Goal: Transaction & Acquisition: Download file/media

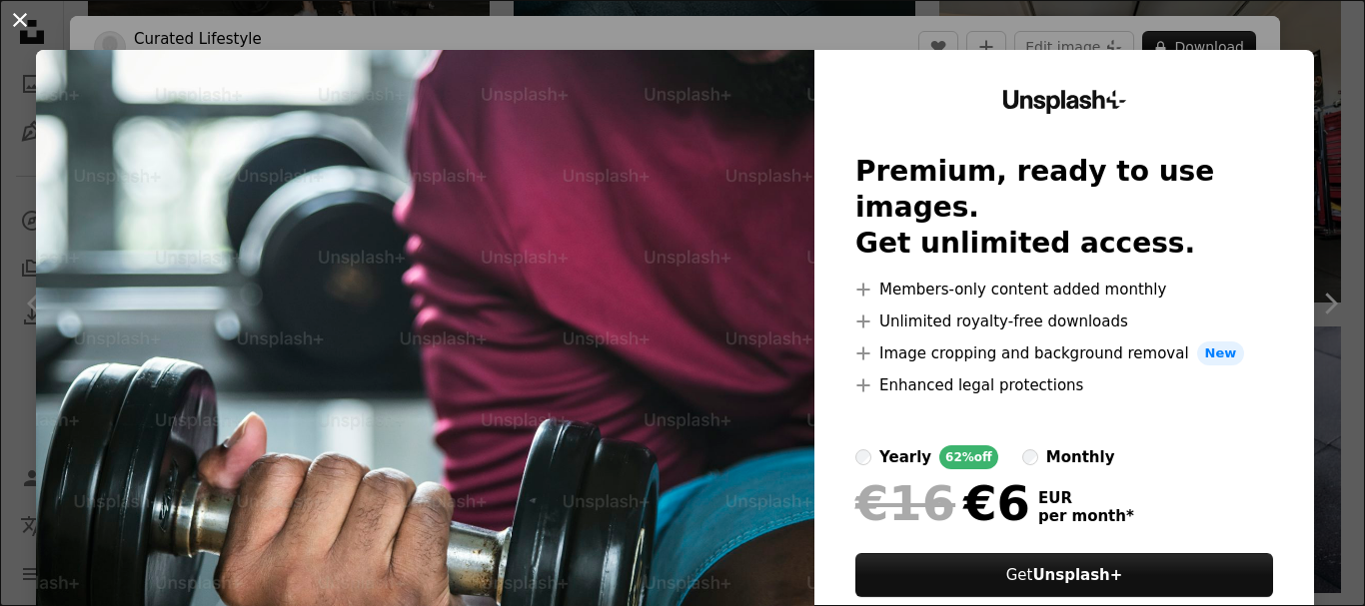
click at [23, 28] on button "An X shape" at bounding box center [20, 20] width 24 height 24
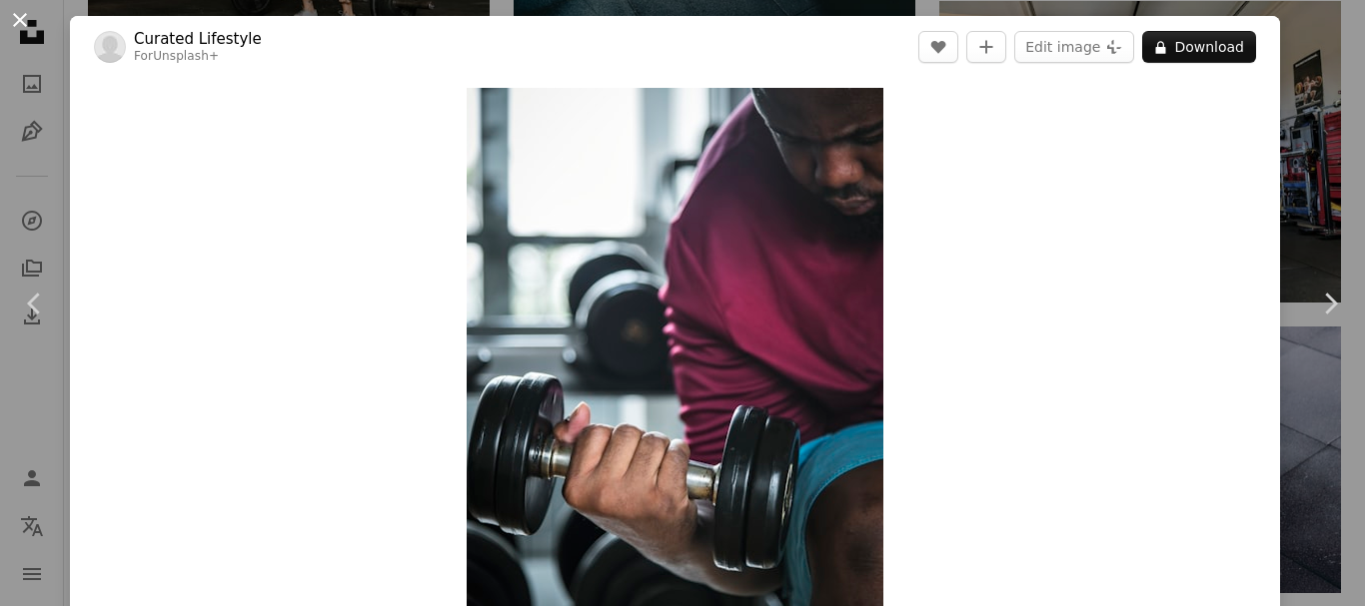
click at [15, 18] on button "An X shape" at bounding box center [20, 20] width 24 height 24
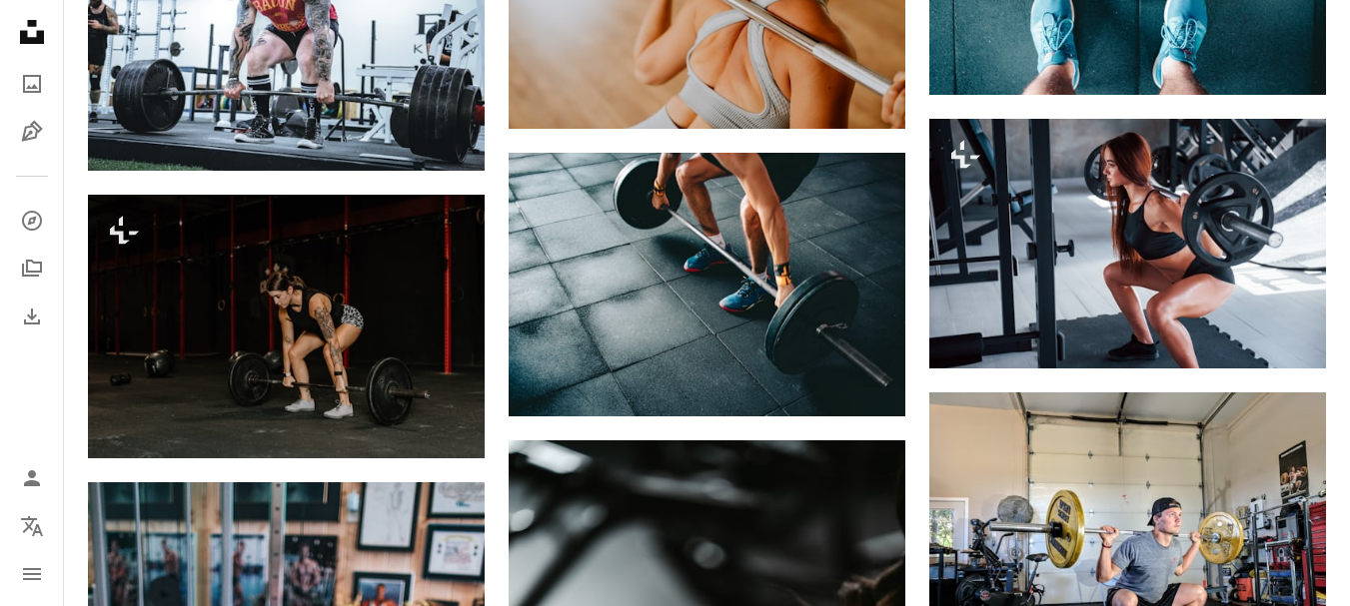
scroll to position [2298, 0]
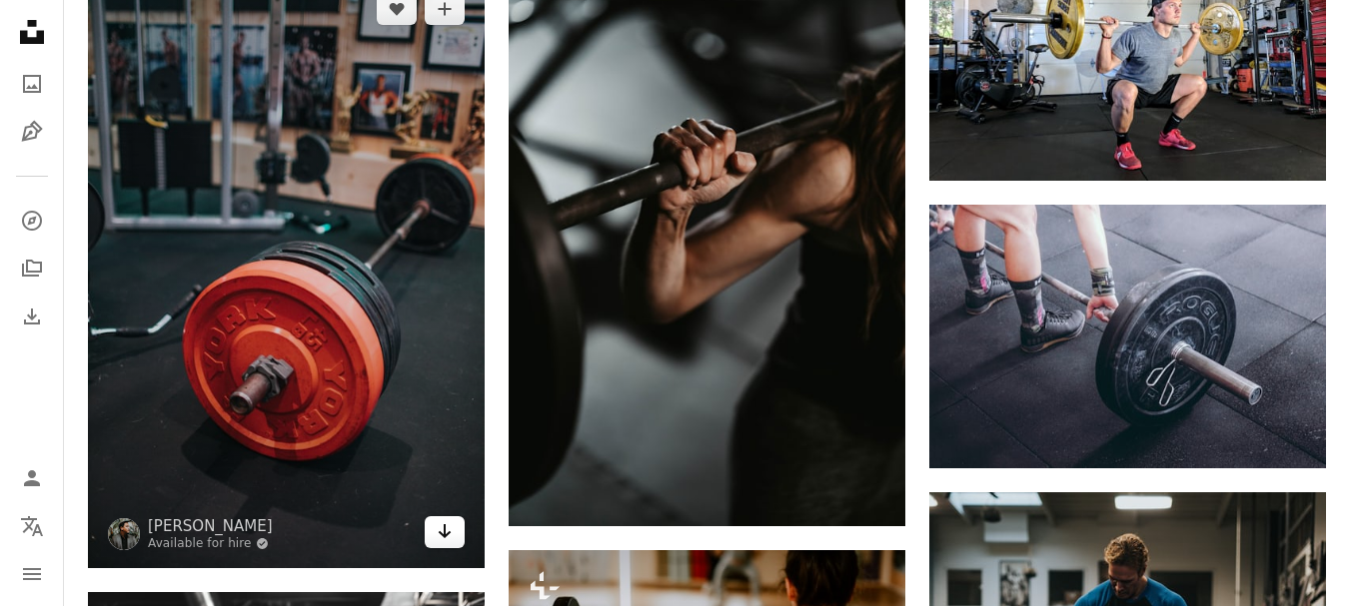
click at [439, 521] on icon "Arrow pointing down" at bounding box center [445, 531] width 16 height 24
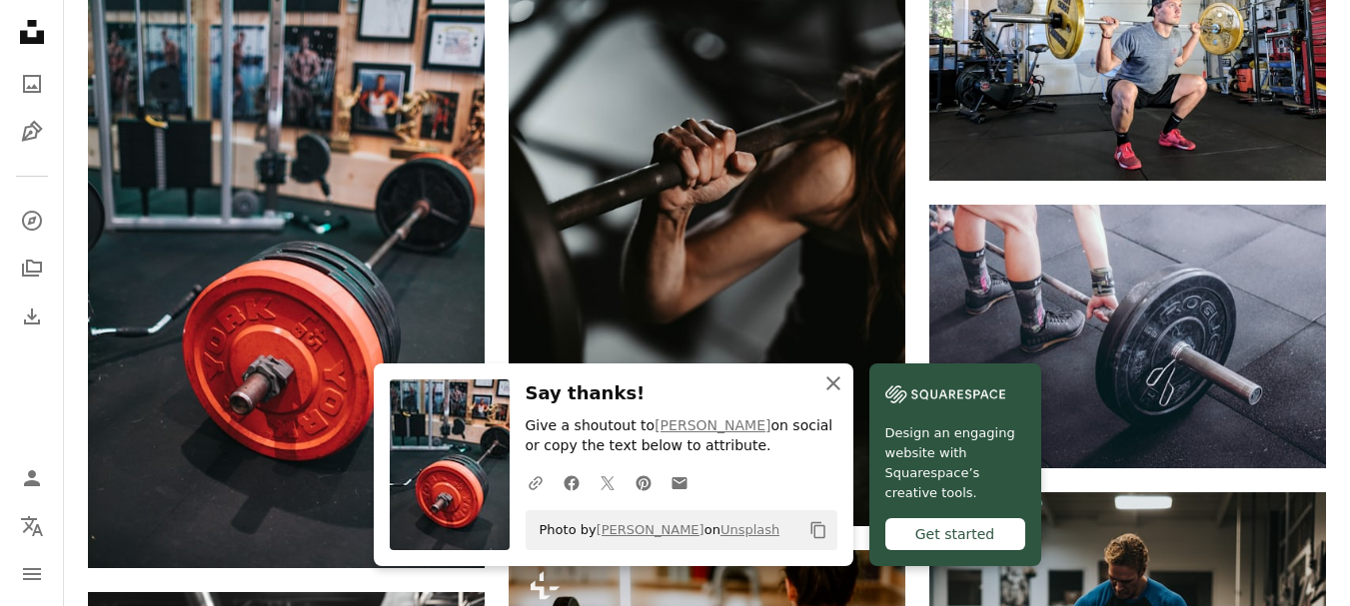
click at [838, 379] on icon "button" at bounding box center [833, 384] width 14 height 14
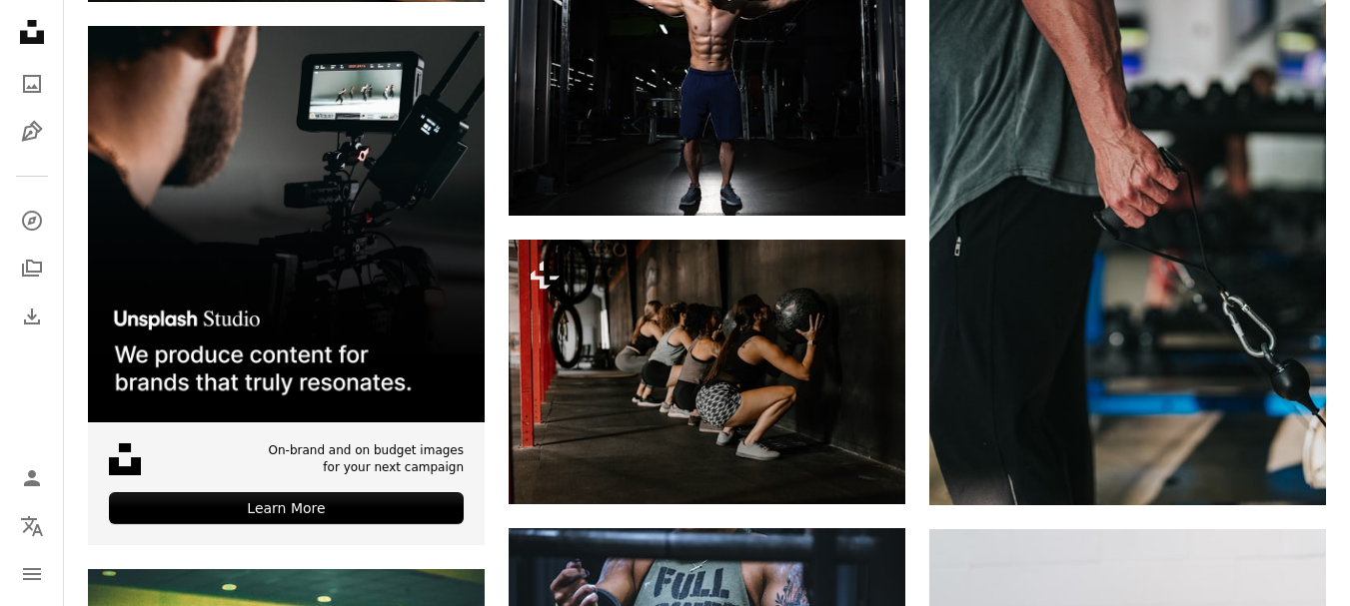
scroll to position [4695, 0]
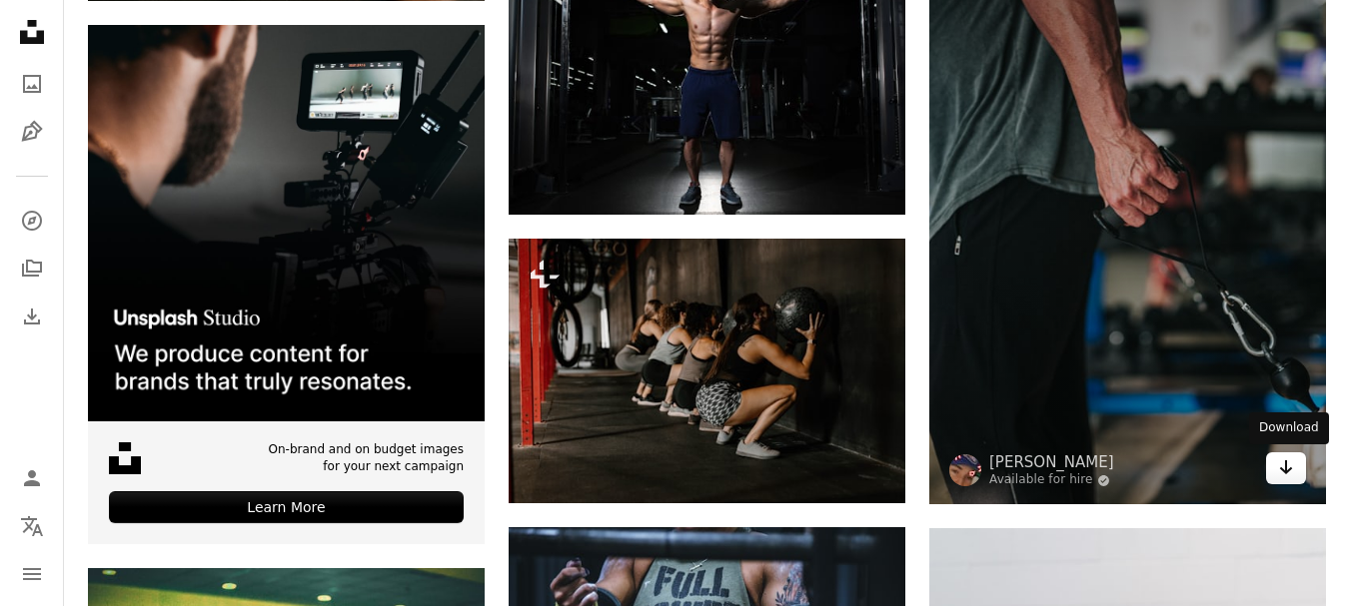
click at [1287, 476] on icon "Arrow pointing down" at bounding box center [1286, 468] width 16 height 24
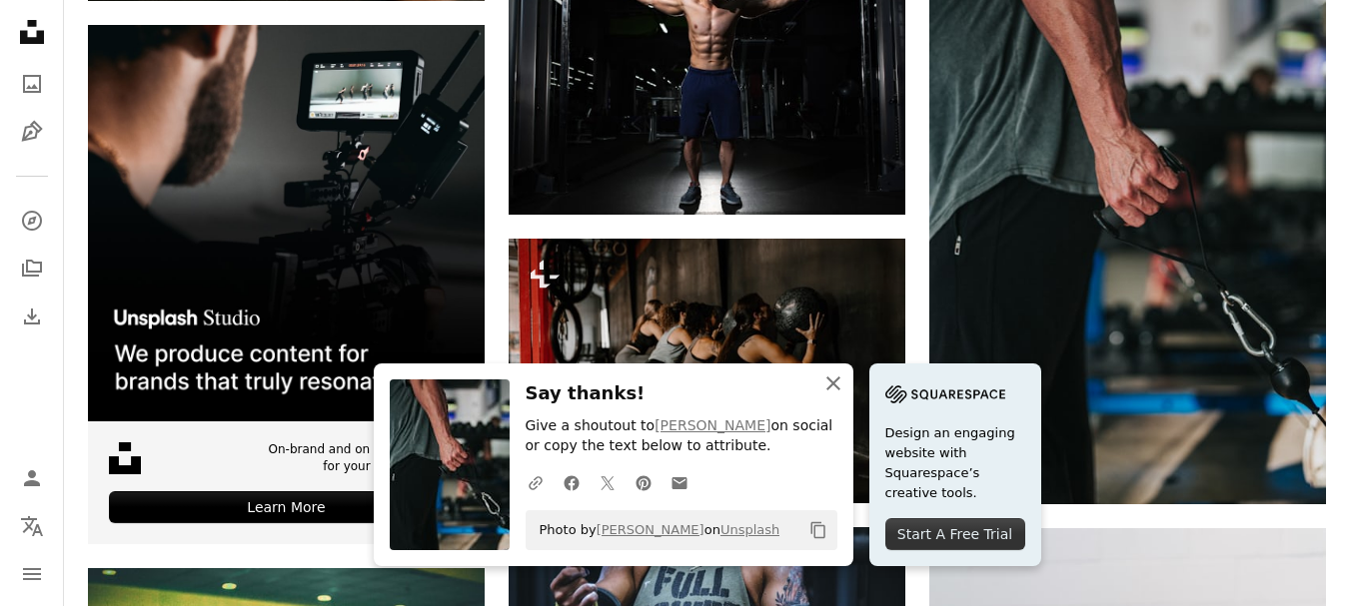
click at [830, 386] on icon "button" at bounding box center [833, 384] width 14 height 14
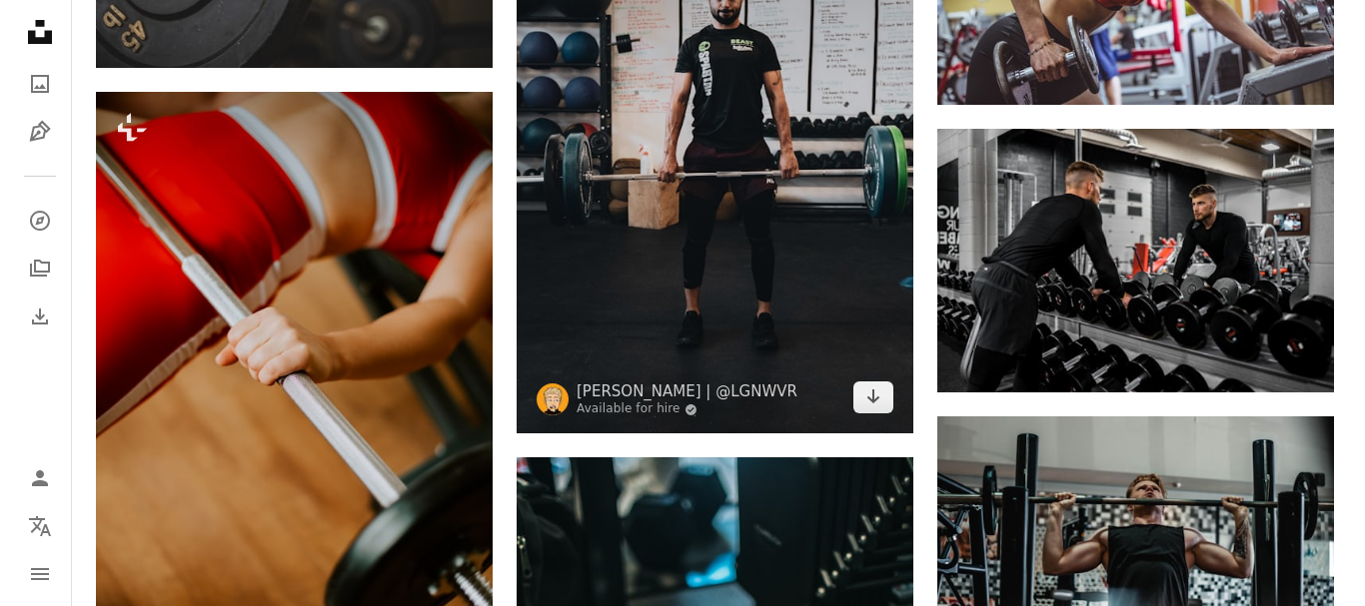
scroll to position [6293, 0]
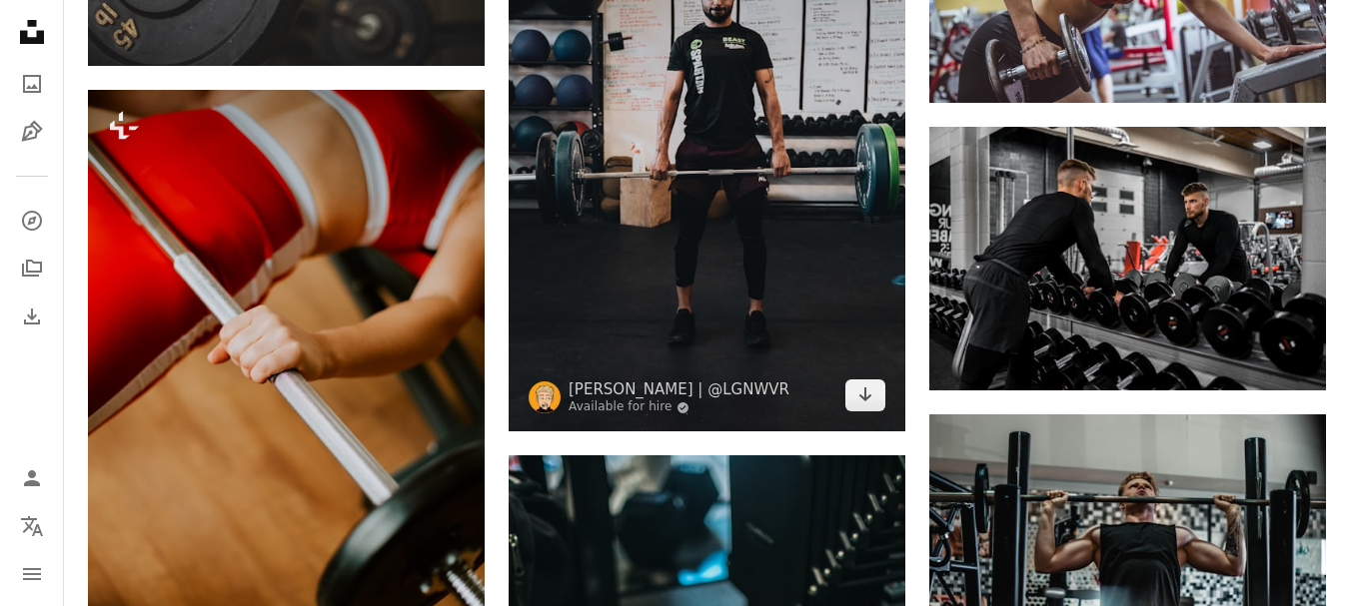
click at [690, 242] on img at bounding box center [706, 134] width 397 height 595
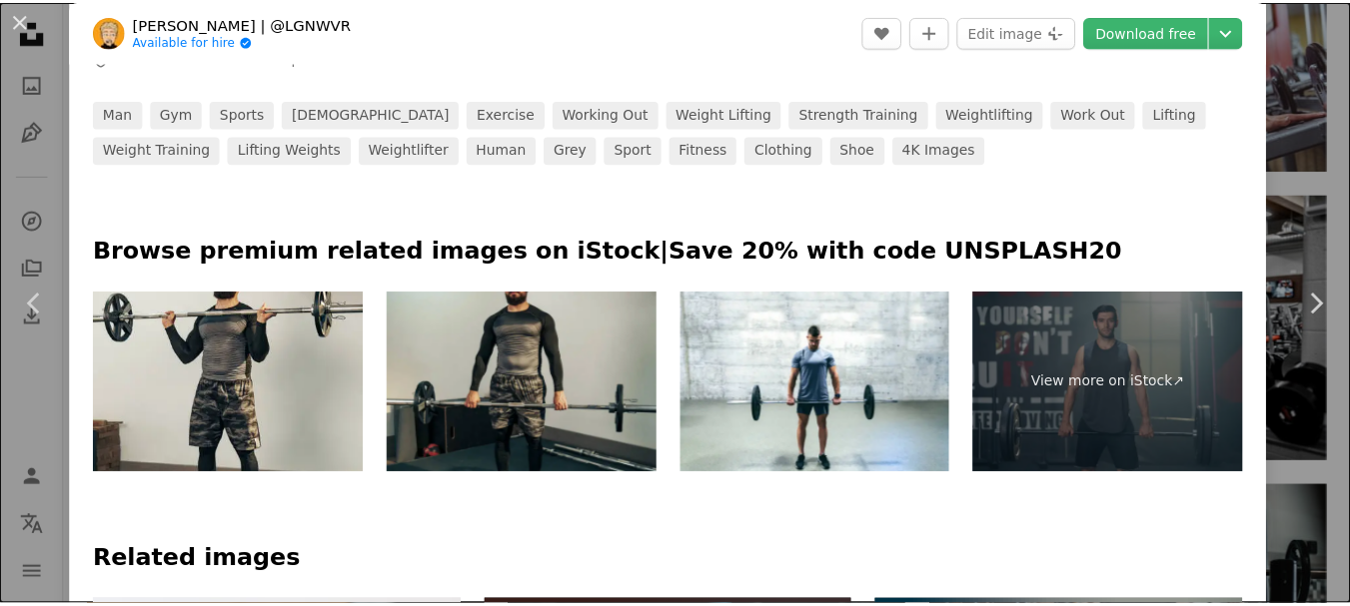
scroll to position [799, 0]
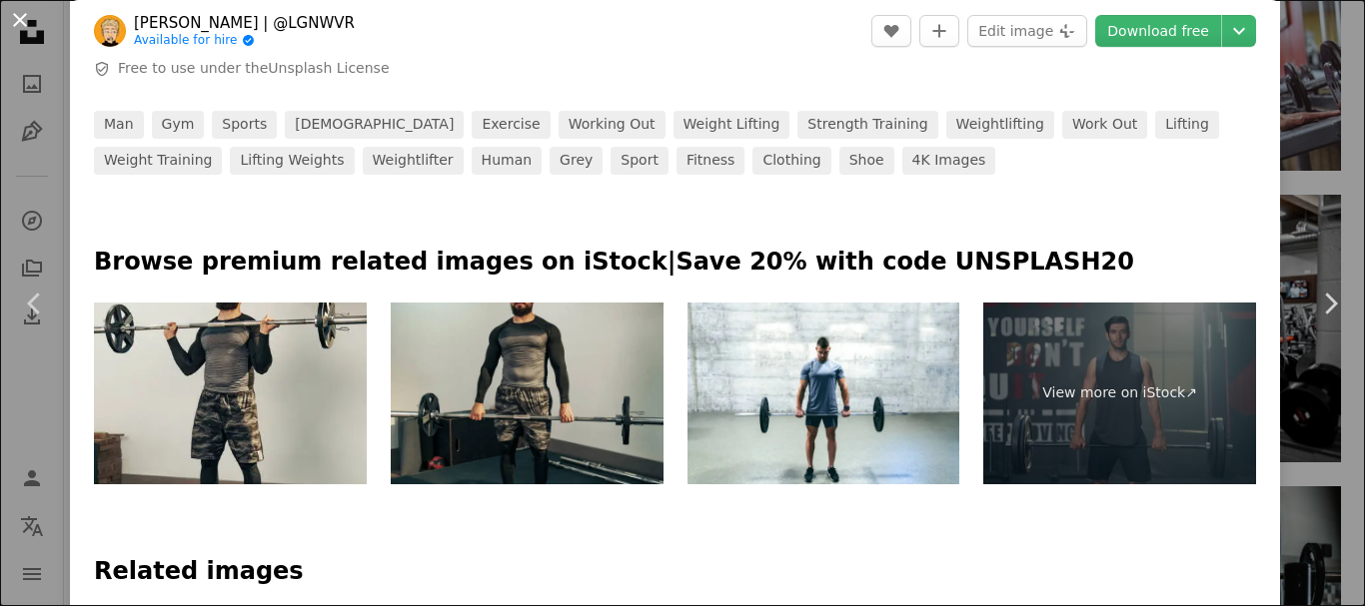
click at [12, 18] on button "An X shape" at bounding box center [20, 20] width 24 height 24
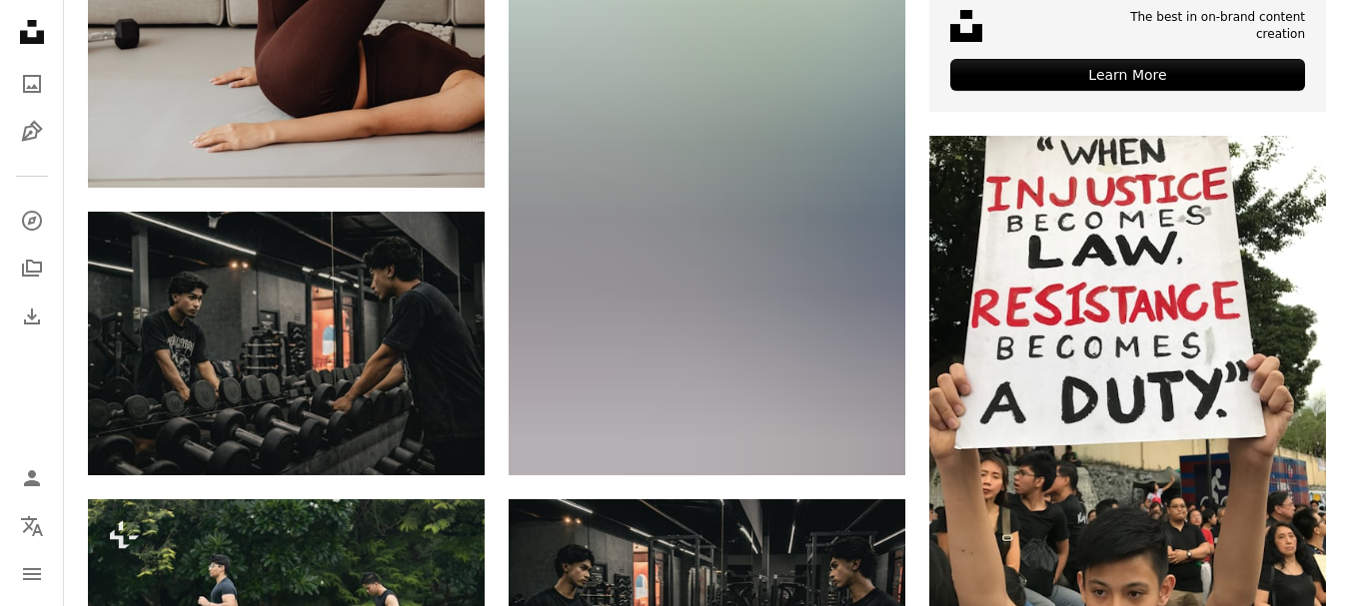
scroll to position [799, 0]
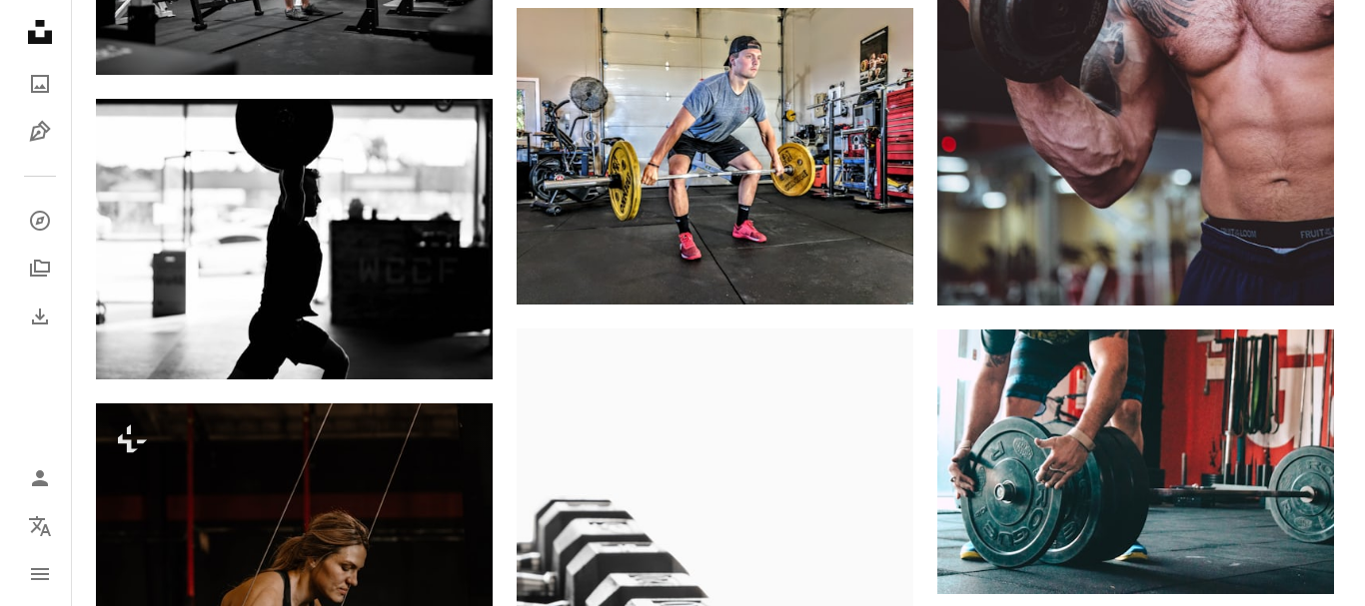
scroll to position [3796, 0]
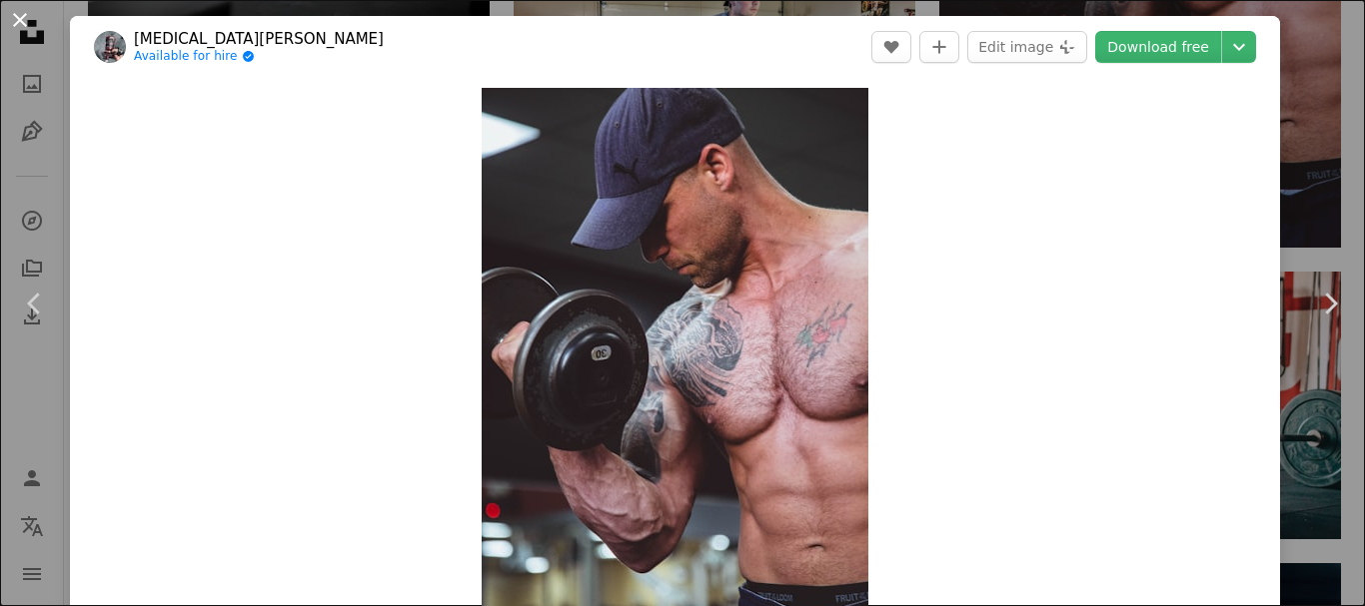
click at [18, 19] on button "An X shape" at bounding box center [20, 20] width 24 height 24
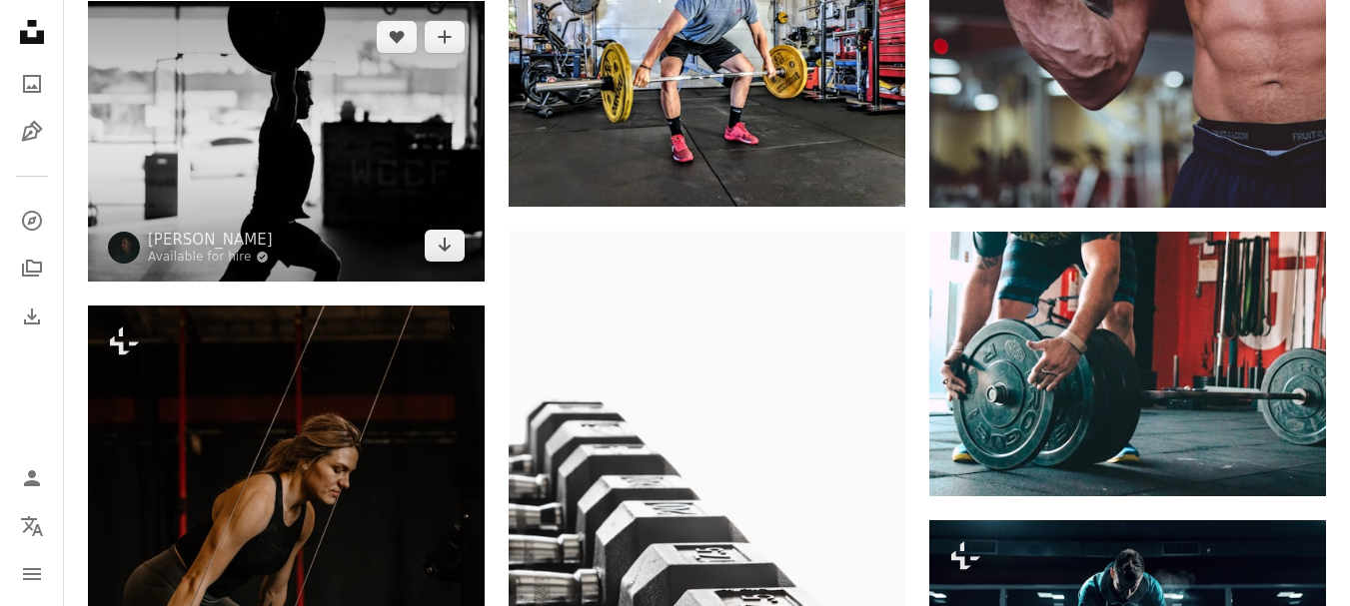
click at [269, 167] on img at bounding box center [286, 141] width 397 height 281
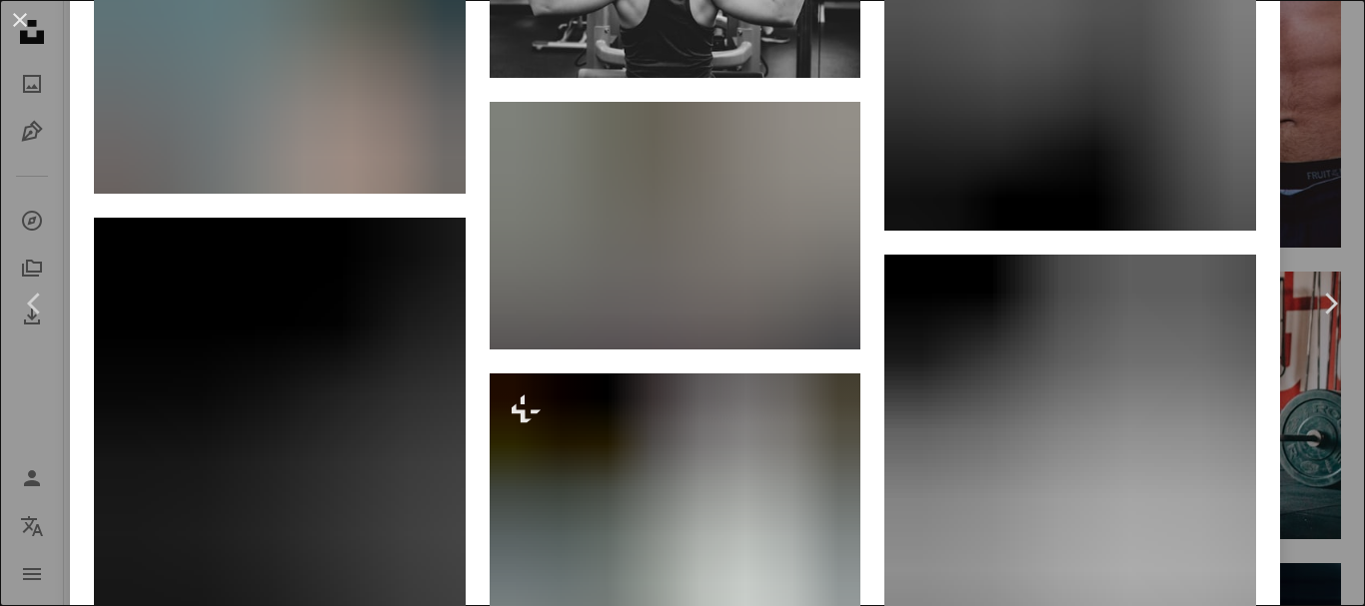
scroll to position [3097, 0]
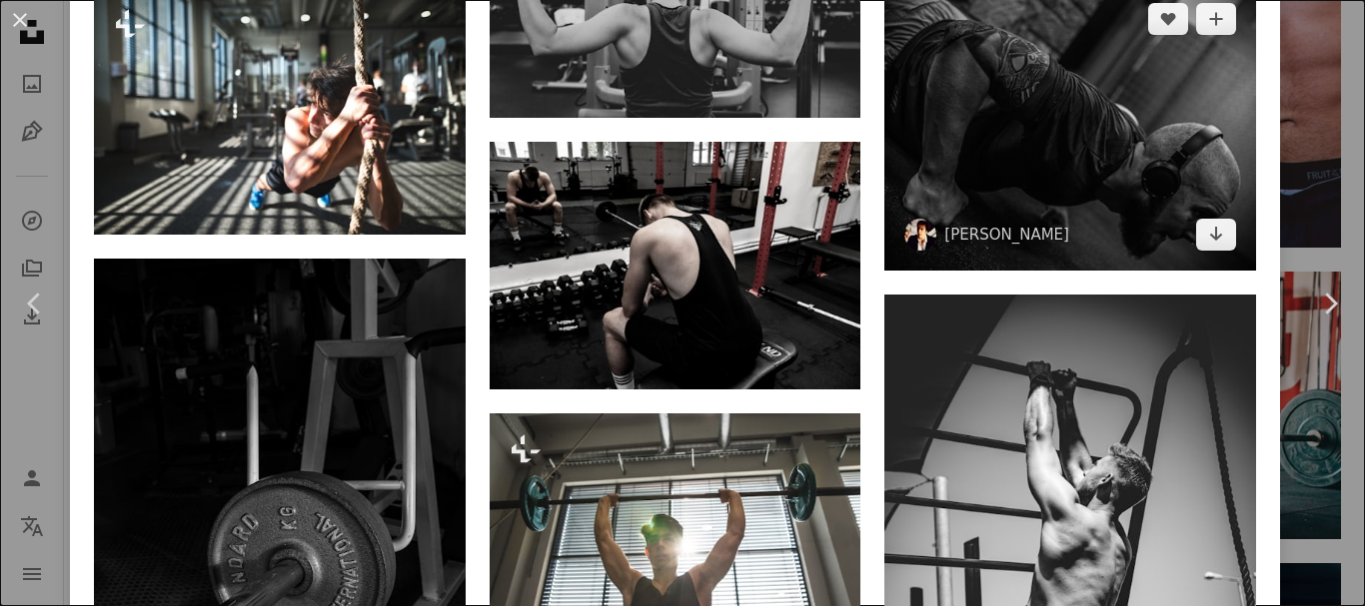
click at [972, 151] on img at bounding box center [1070, 127] width 372 height 288
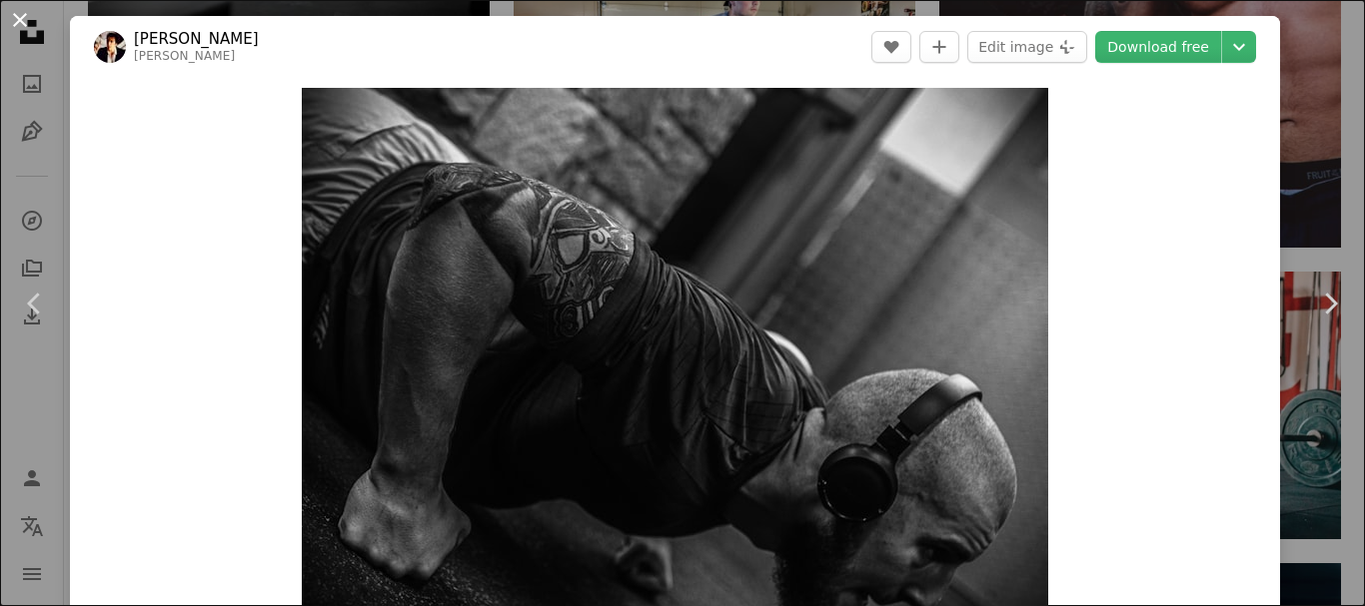
click at [22, 27] on button "An X shape" at bounding box center [20, 20] width 24 height 24
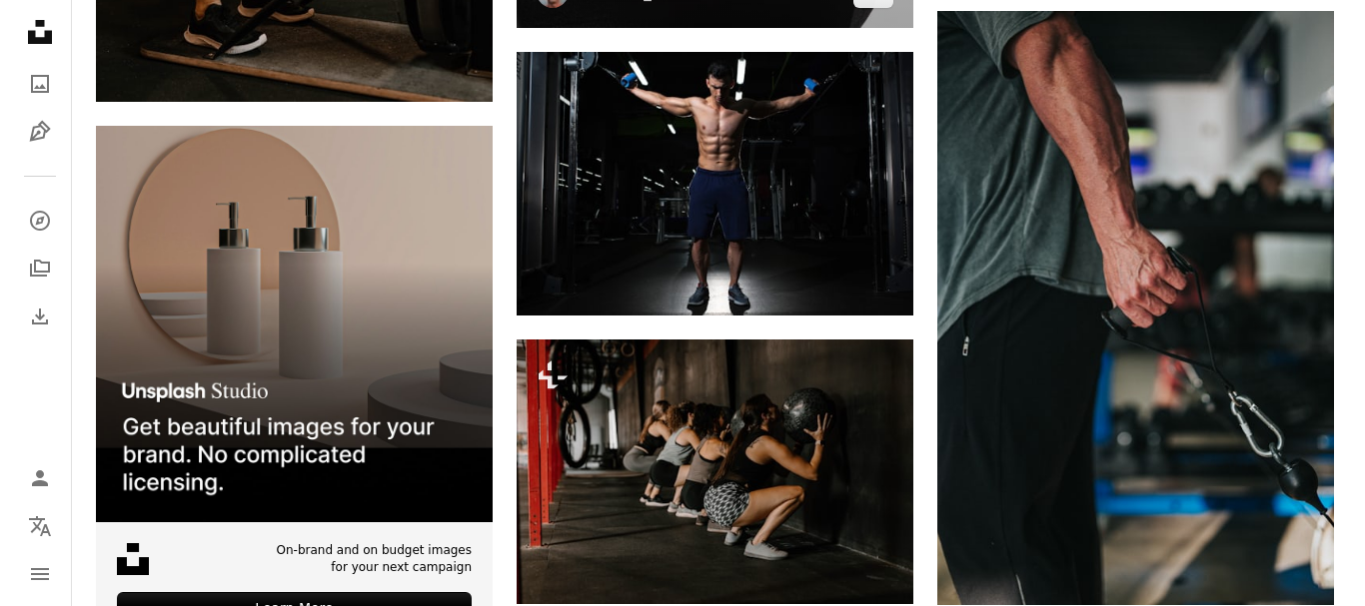
scroll to position [4595, 0]
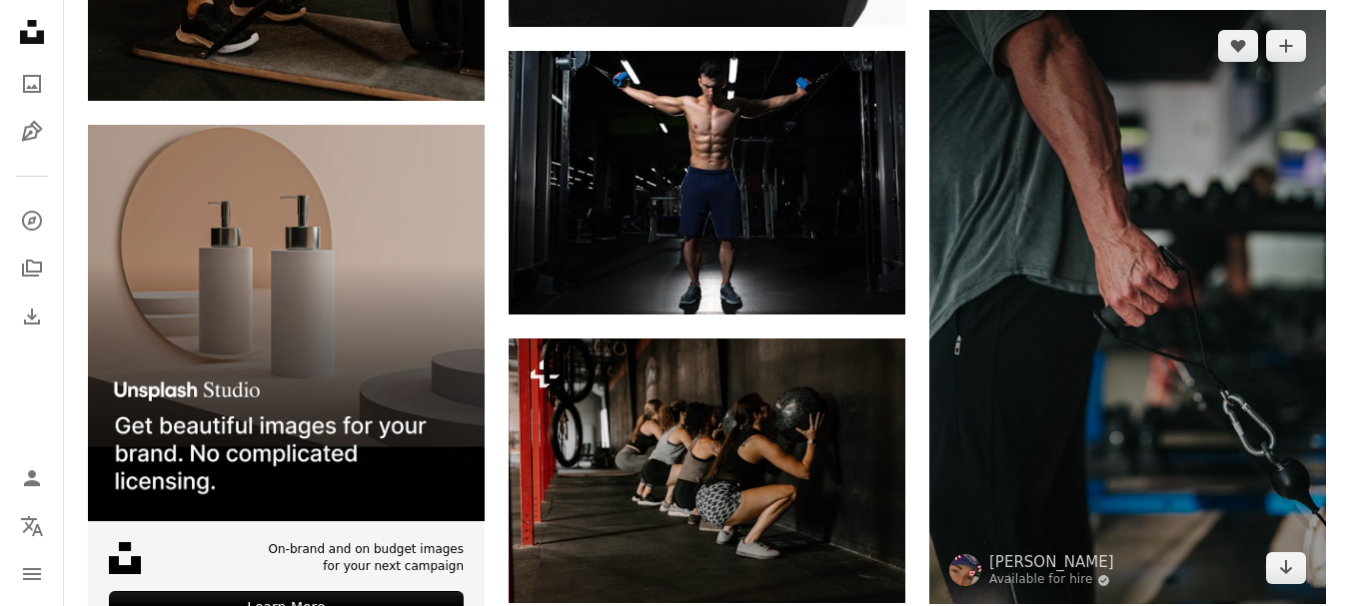
click at [994, 340] on img at bounding box center [1127, 307] width 397 height 595
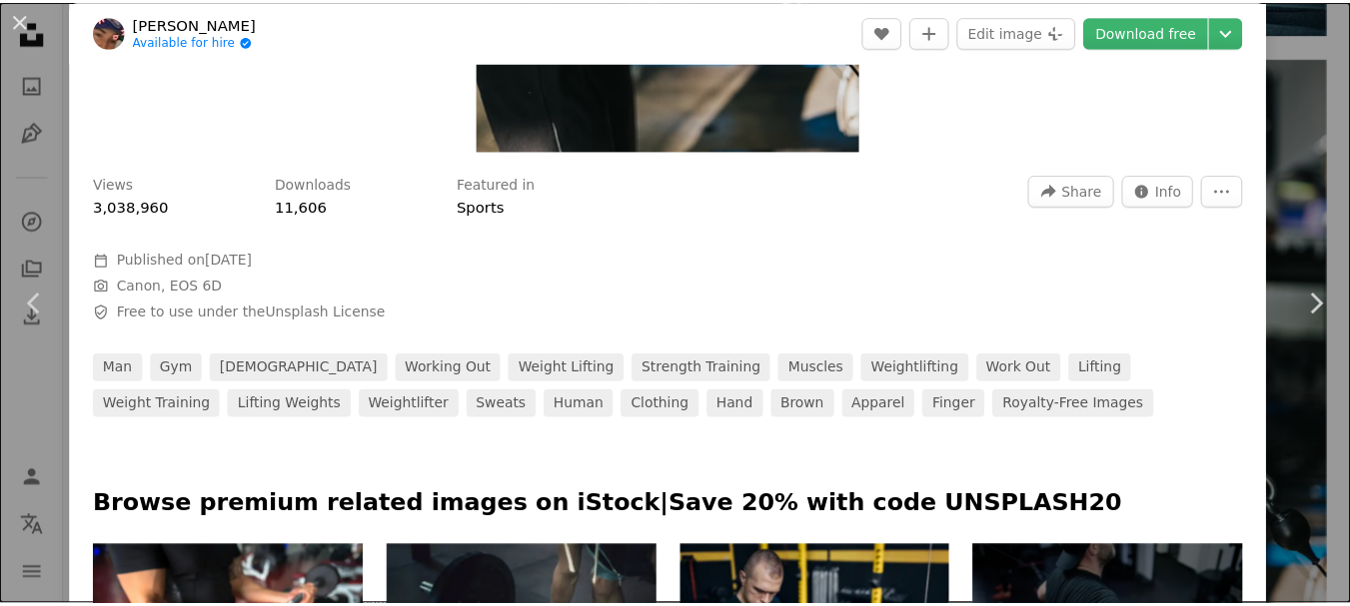
scroll to position [484, 0]
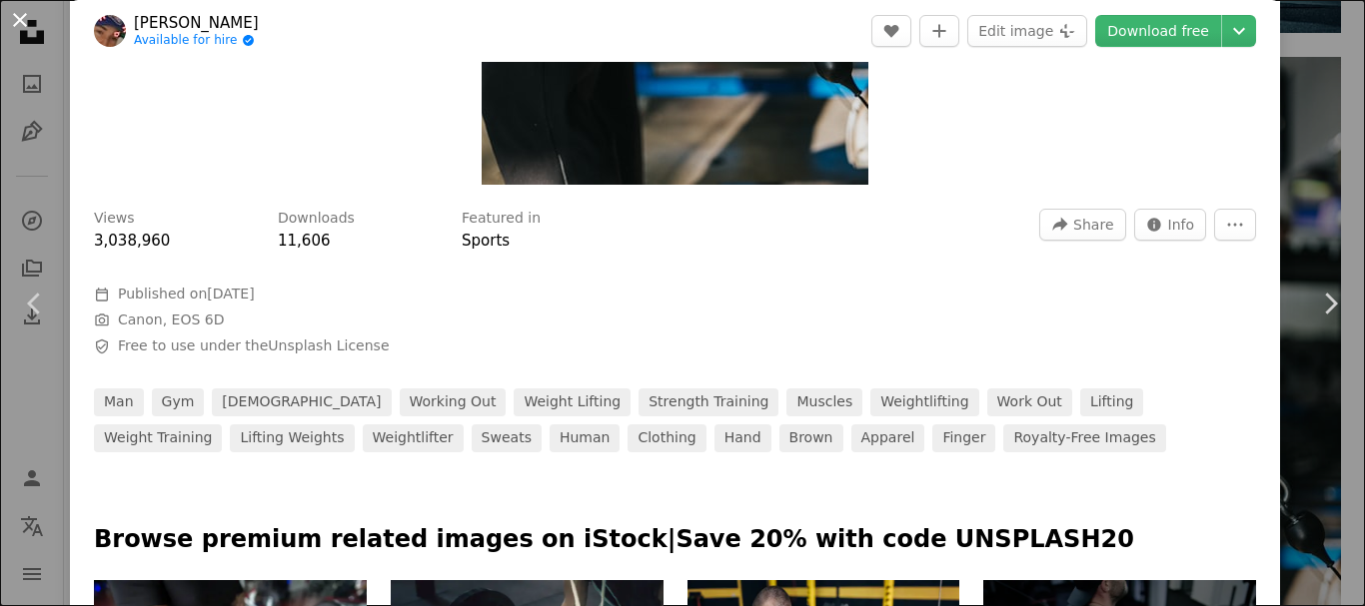
click at [28, 18] on button "An X shape" at bounding box center [20, 20] width 24 height 24
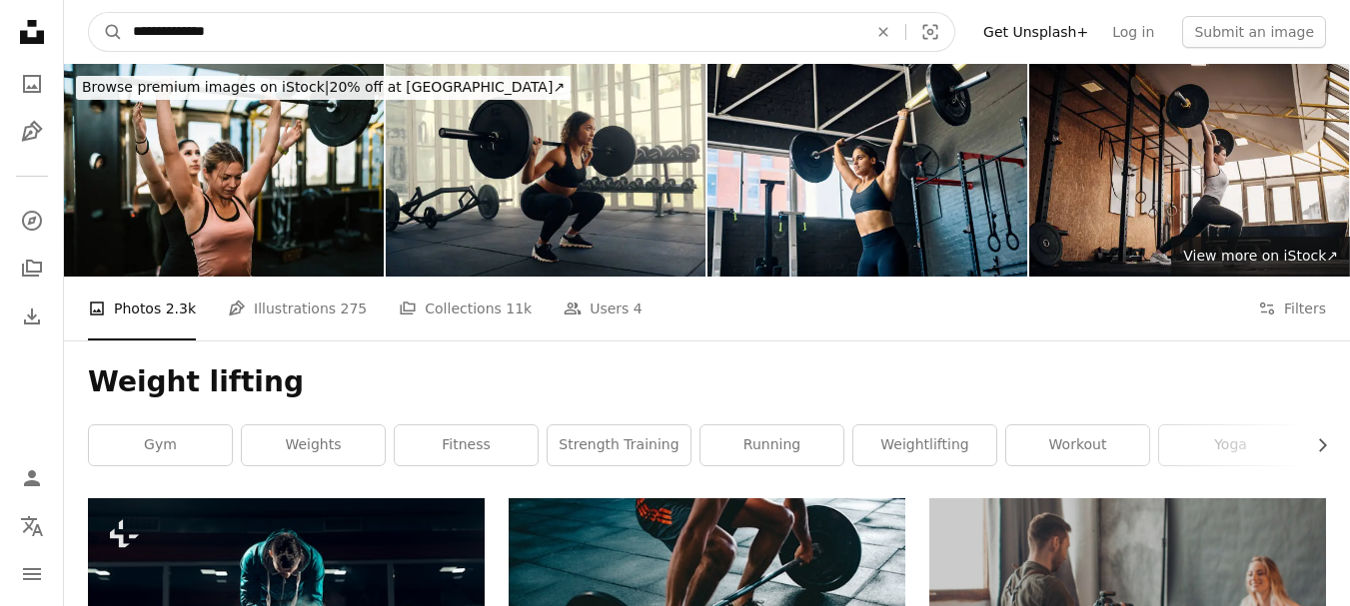
click at [336, 24] on input "**********" at bounding box center [492, 32] width 738 height 38
click at [230, 22] on input "**********" at bounding box center [492, 32] width 738 height 38
paste input "**"
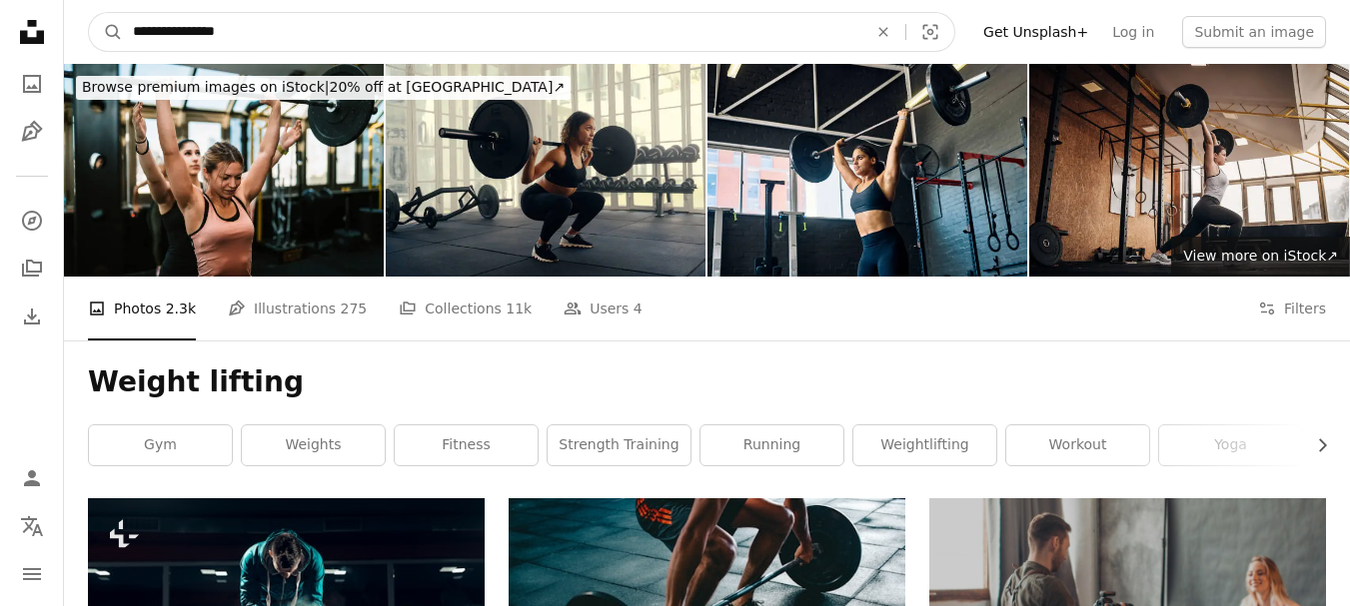
type input "**********"
click at [89, 13] on button "A magnifying glass" at bounding box center [106, 32] width 34 height 38
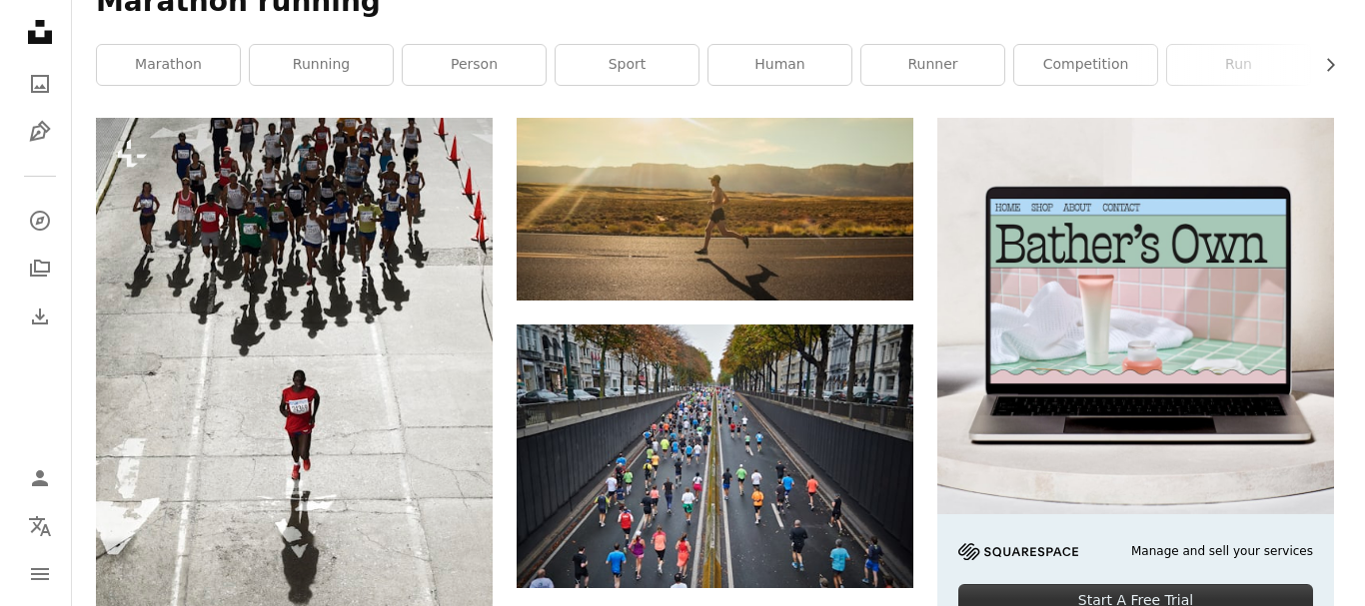
scroll to position [400, 0]
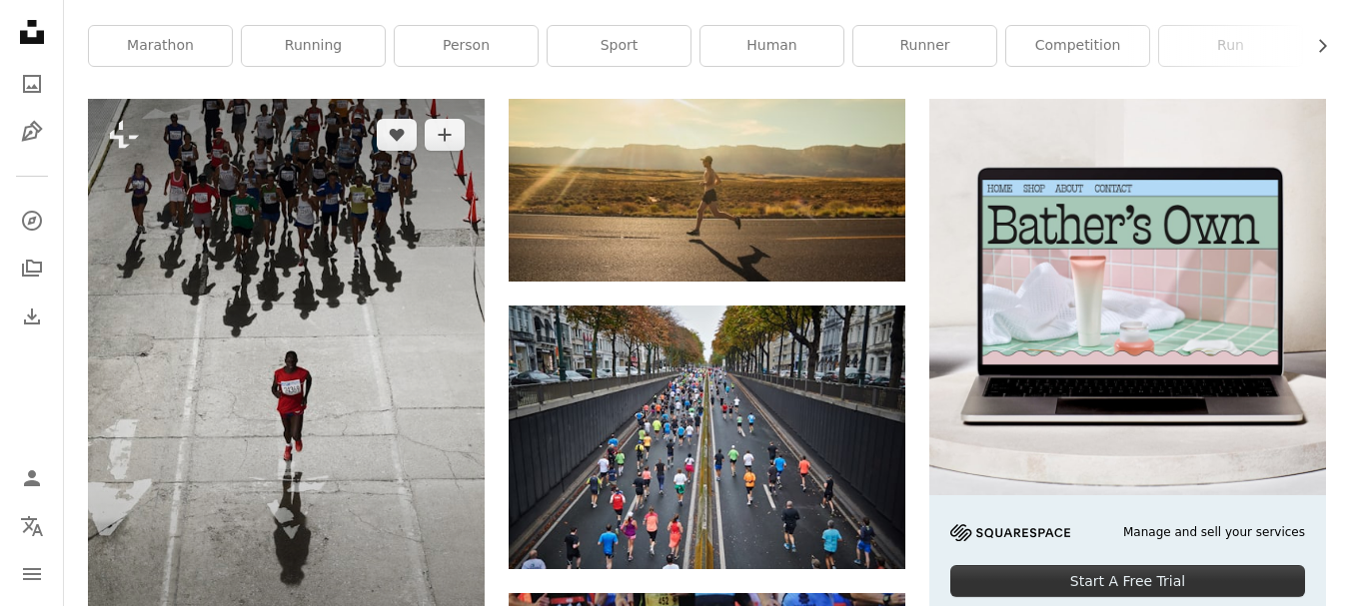
click at [236, 323] on img at bounding box center [286, 381] width 397 height 565
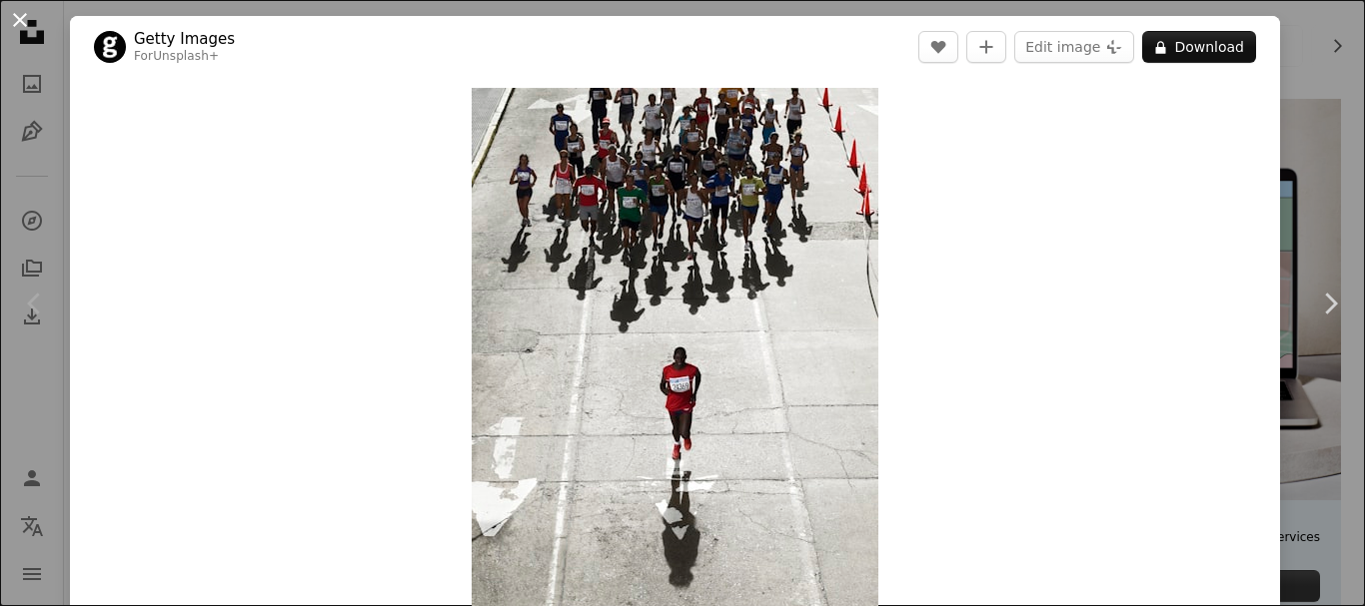
click at [16, 22] on button "An X shape" at bounding box center [20, 20] width 24 height 24
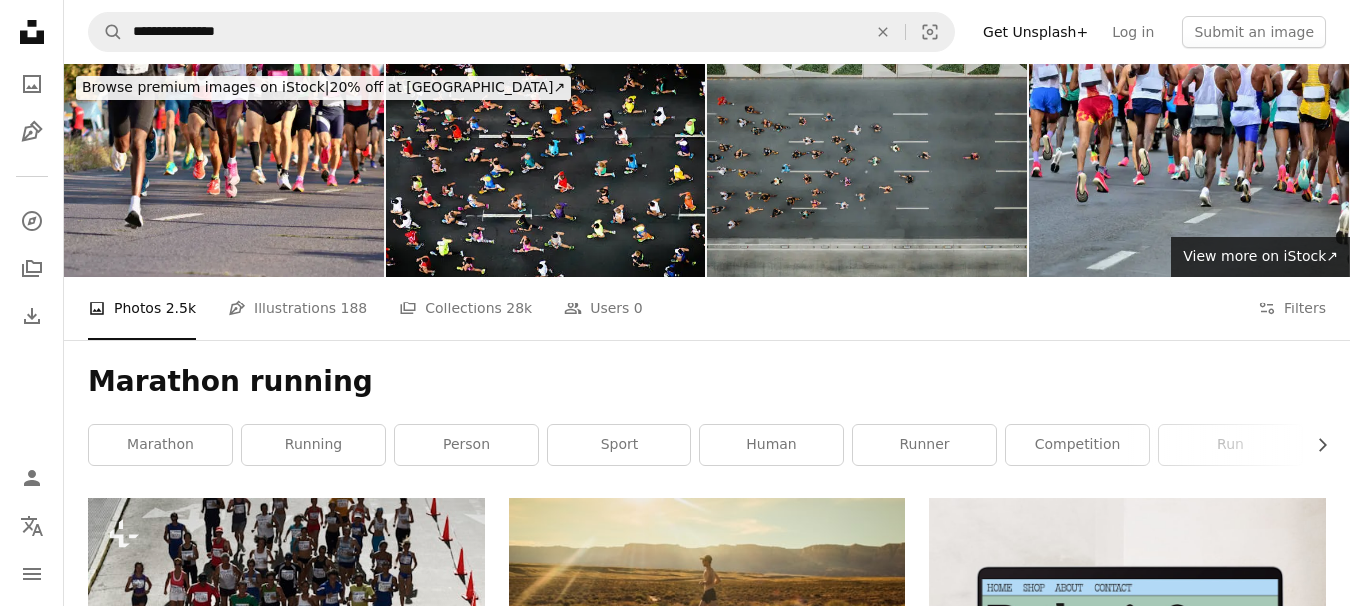
click at [864, 176] on img at bounding box center [867, 170] width 320 height 213
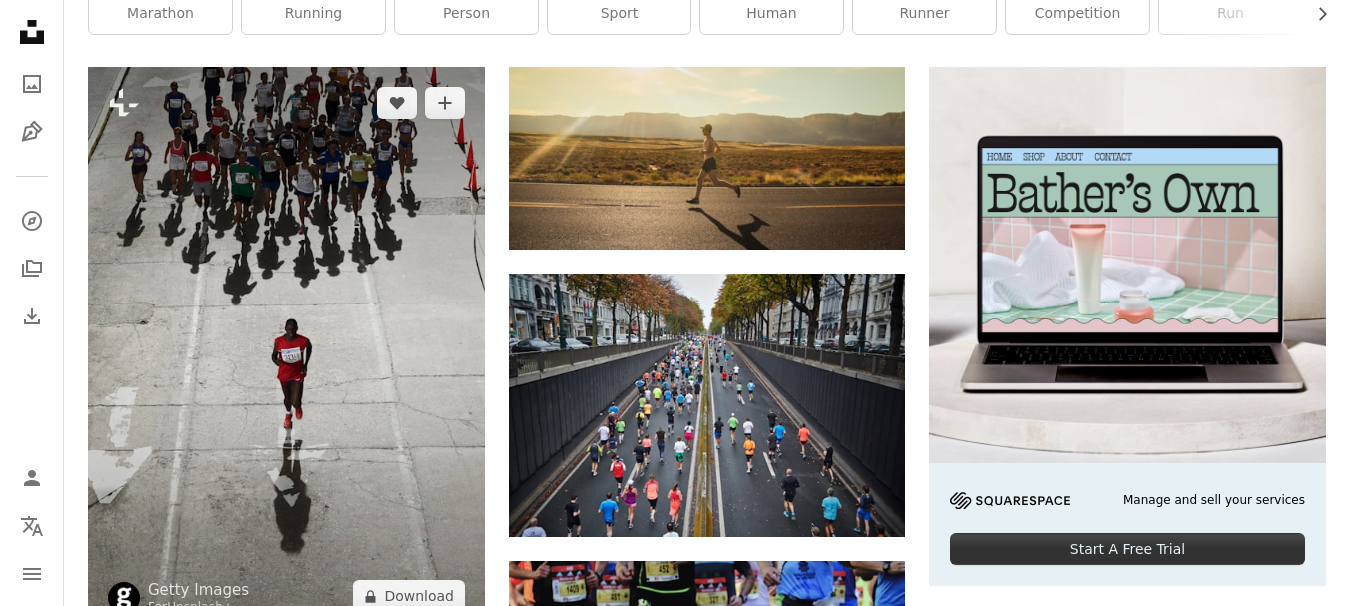
scroll to position [699, 0]
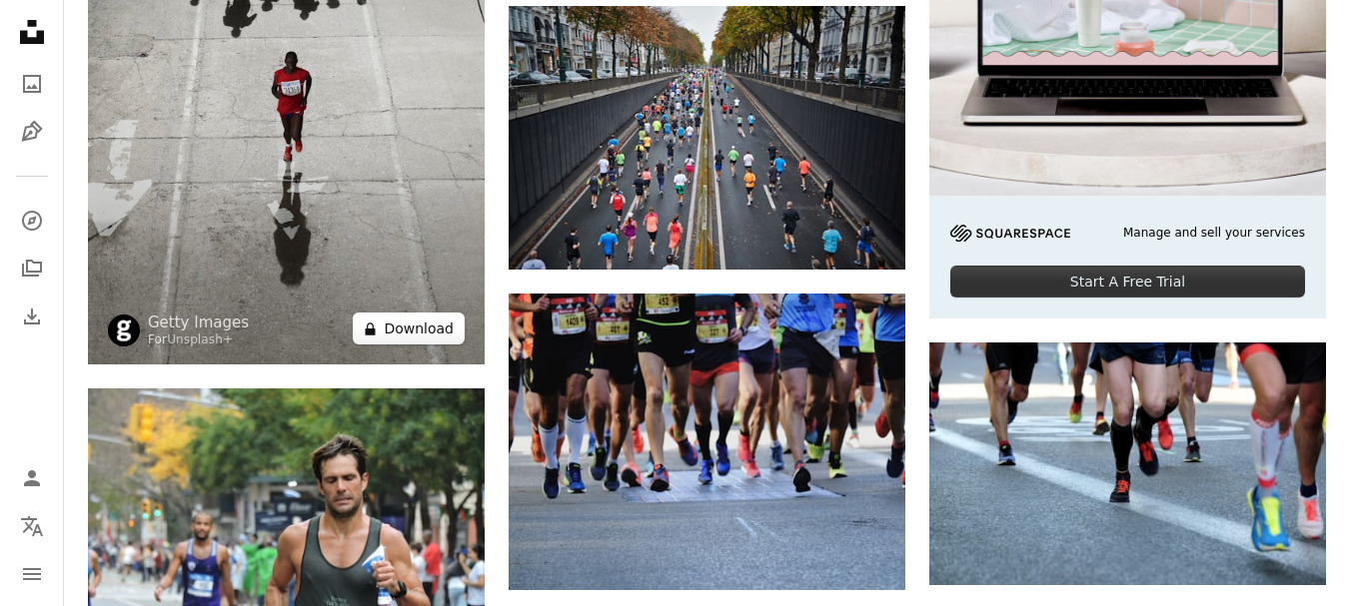
click at [396, 337] on button "A lock Download" at bounding box center [409, 329] width 112 height 32
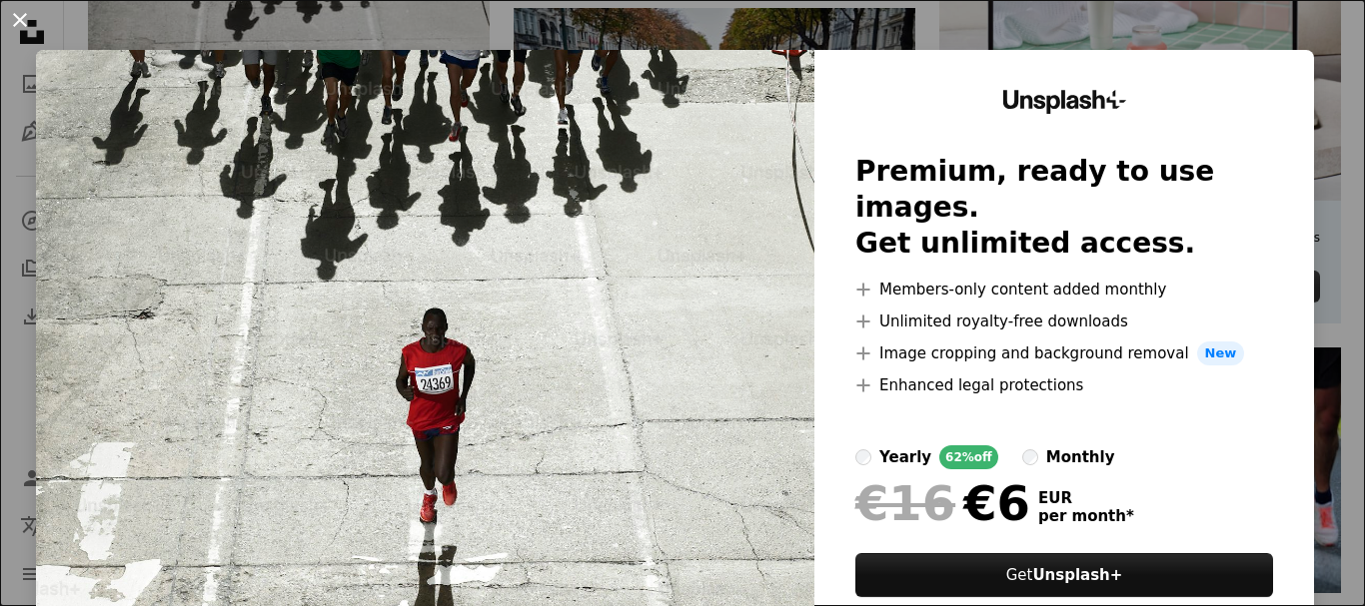
click at [18, 24] on button "An X shape" at bounding box center [20, 20] width 24 height 24
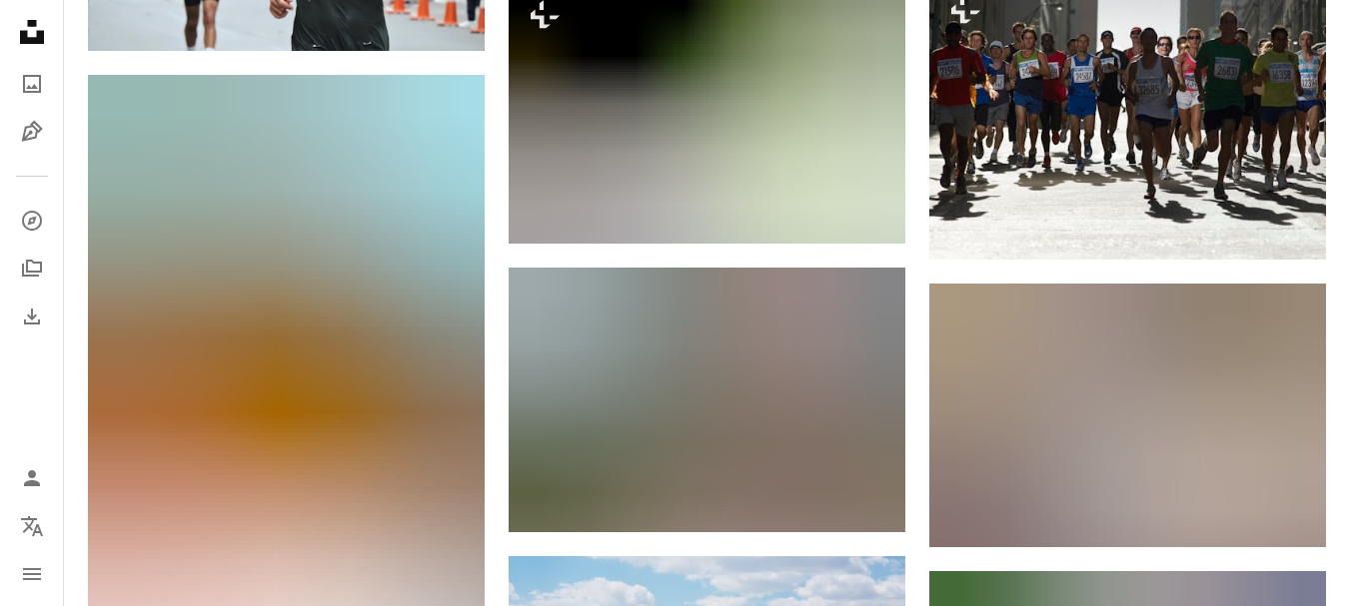
scroll to position [1399, 0]
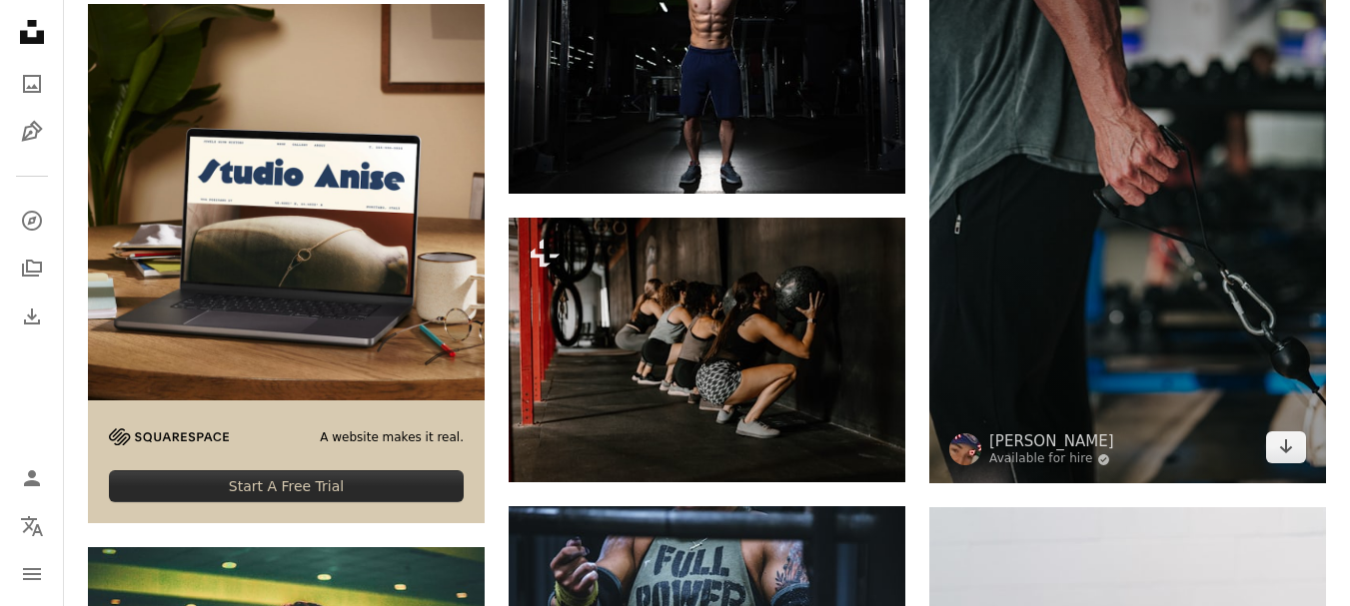
scroll to position [4795, 0]
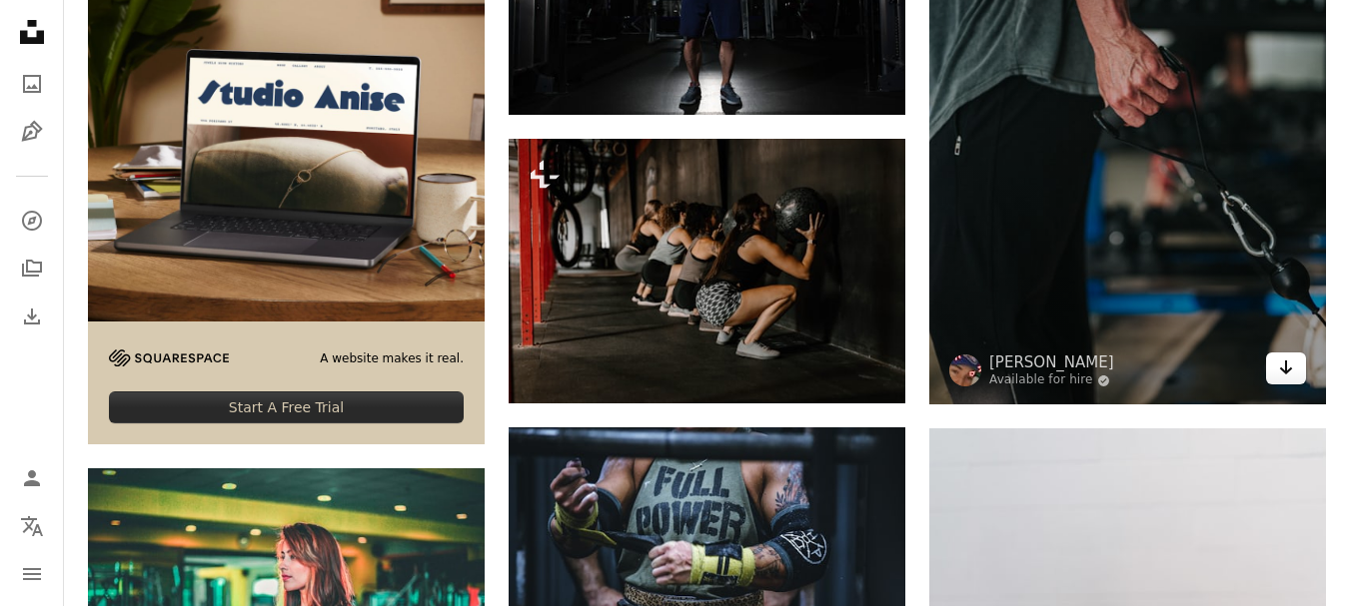
click at [1287, 363] on icon "Download" at bounding box center [1286, 368] width 13 height 14
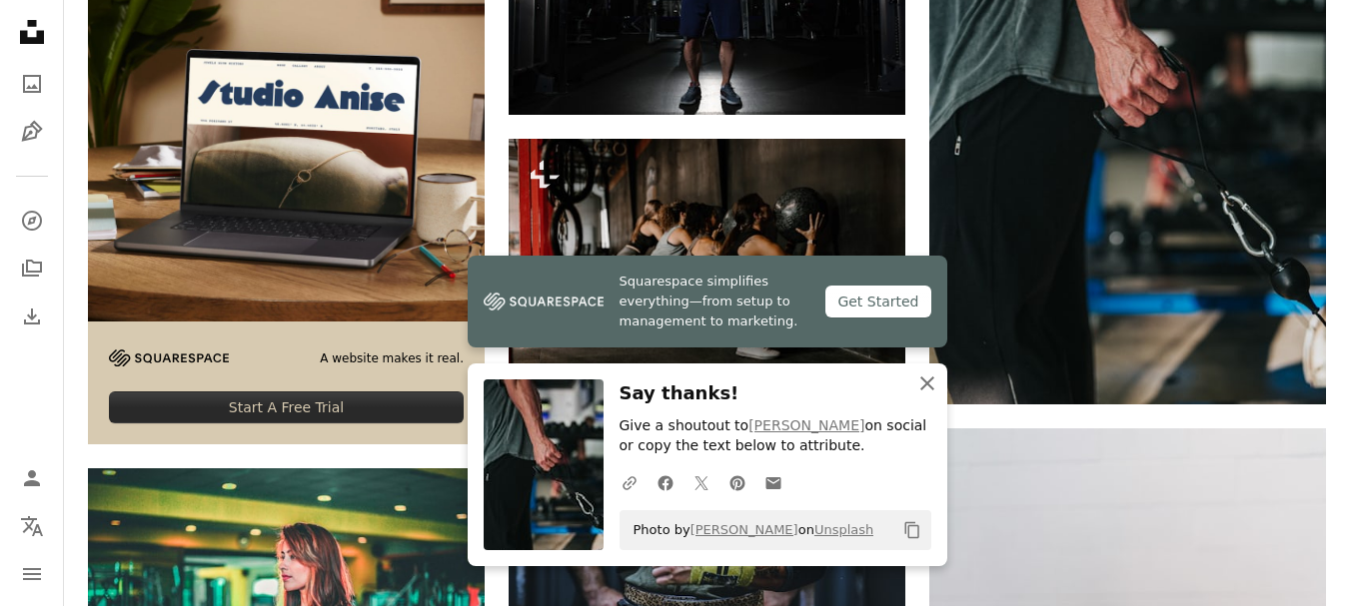
click at [924, 383] on icon "An X shape" at bounding box center [927, 384] width 24 height 24
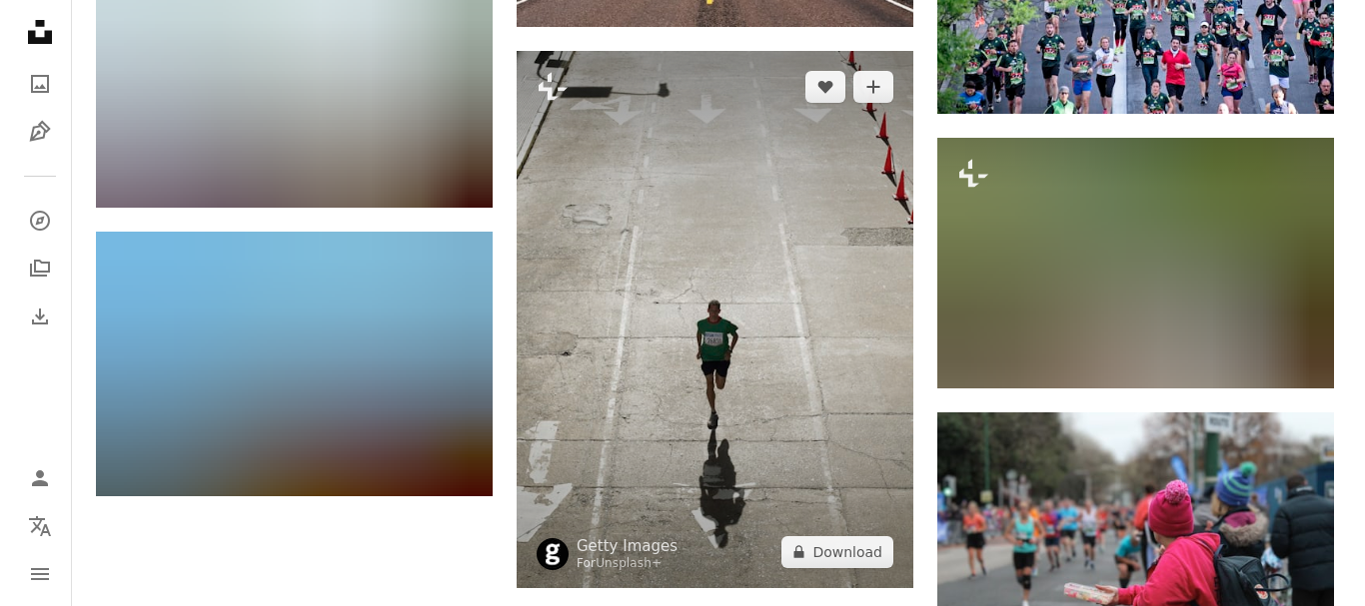
scroll to position [2065, 0]
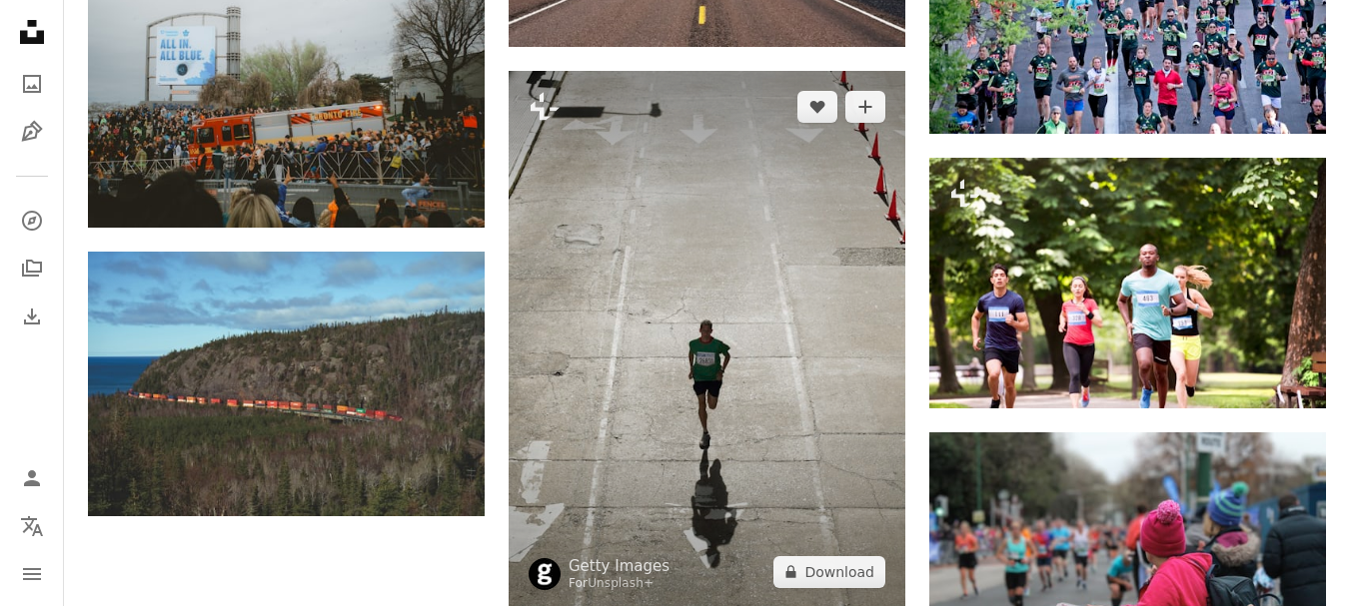
click at [677, 250] on img at bounding box center [706, 339] width 397 height 537
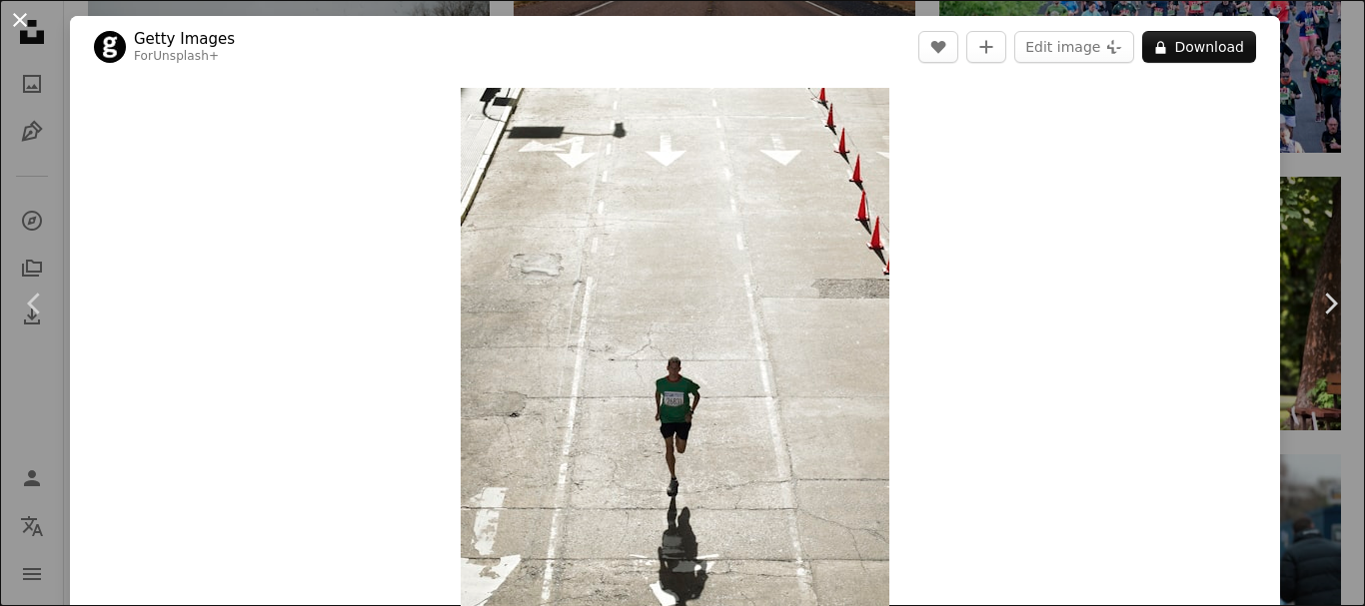
click at [26, 18] on button "An X shape" at bounding box center [20, 20] width 24 height 24
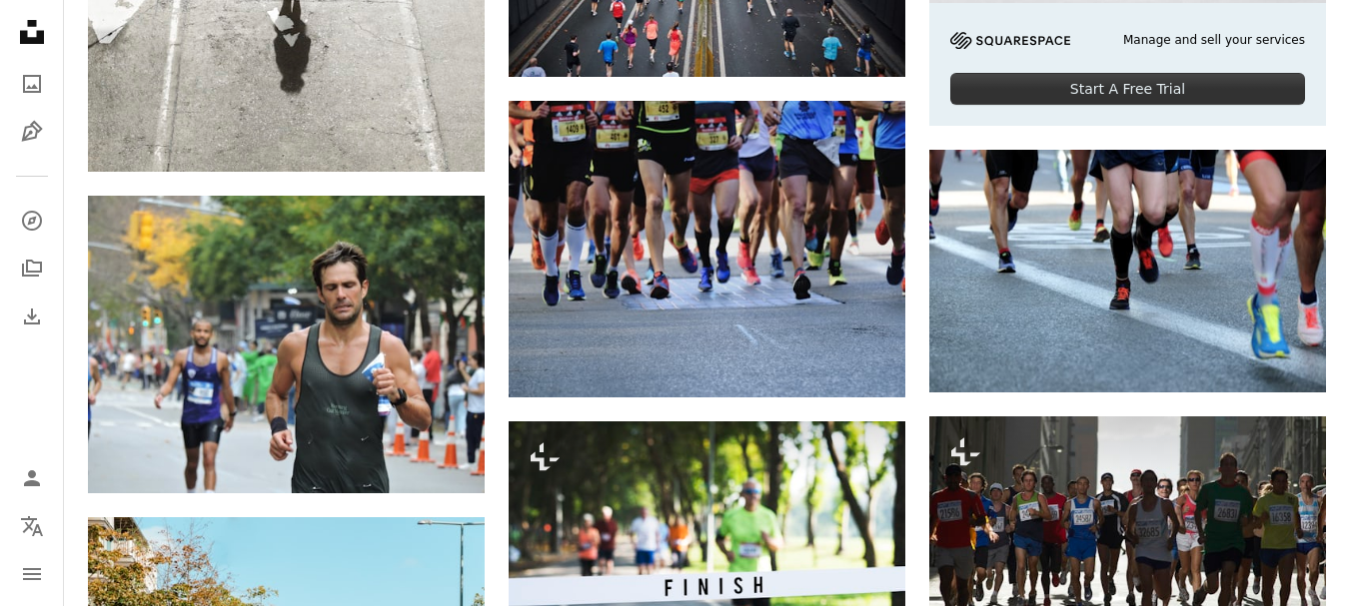
scroll to position [566, 0]
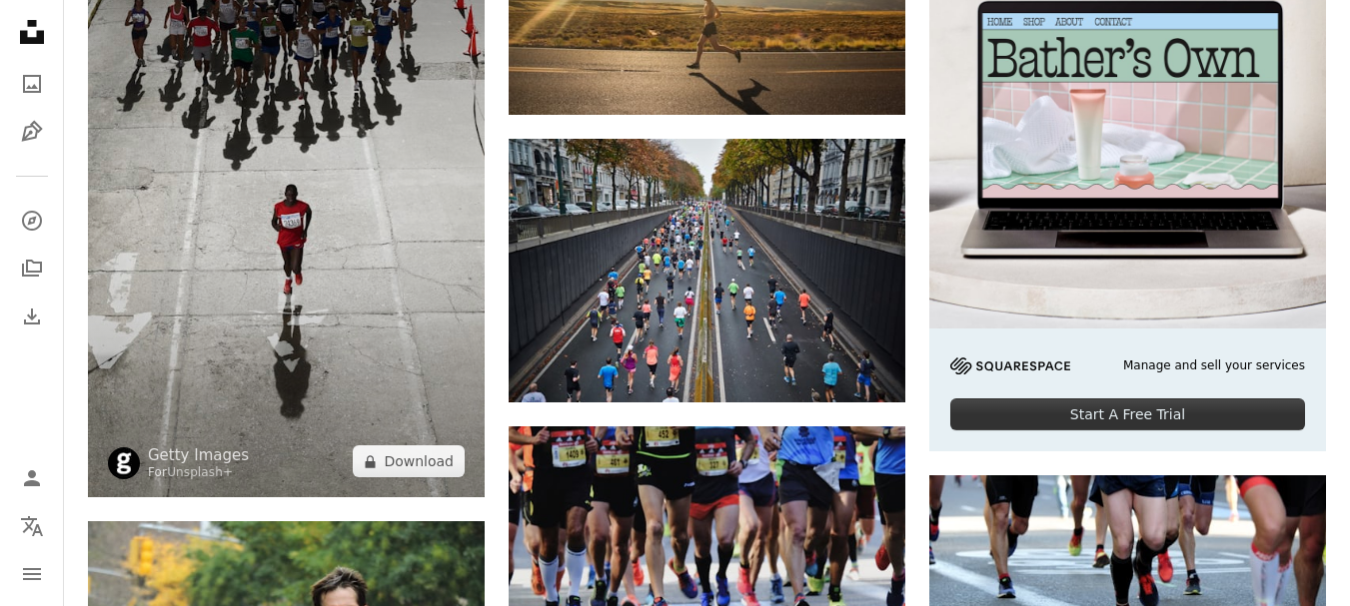
click at [267, 191] on img at bounding box center [286, 214] width 397 height 565
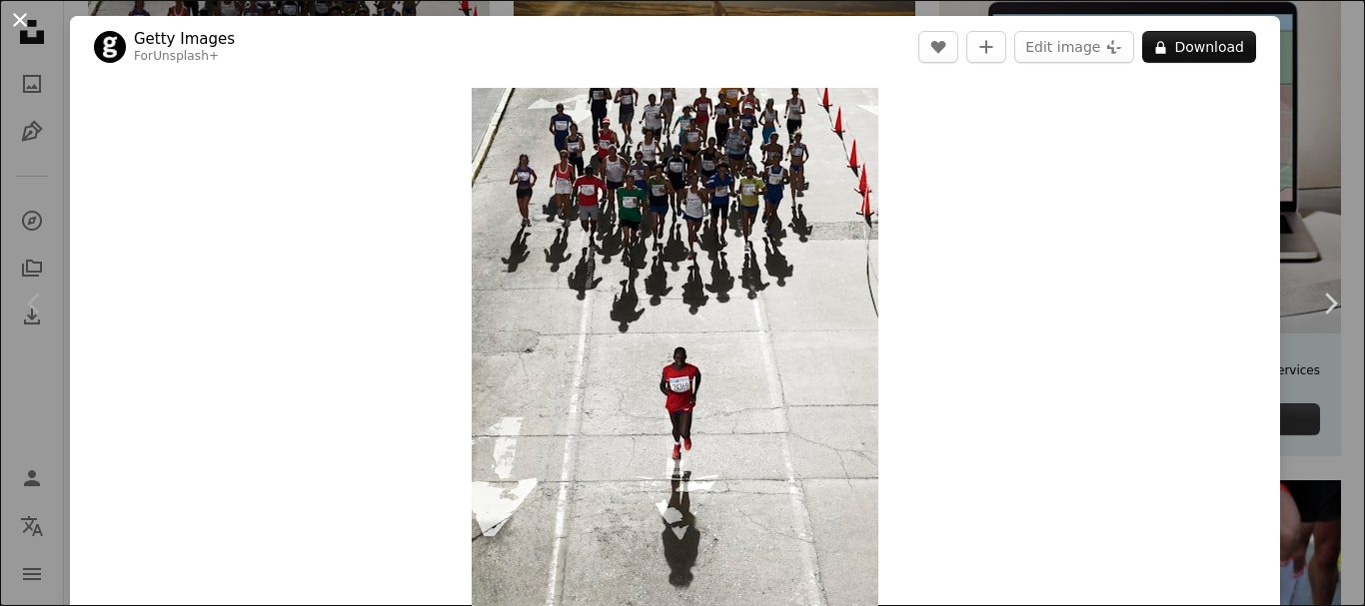
click at [15, 14] on button "An X shape" at bounding box center [20, 20] width 24 height 24
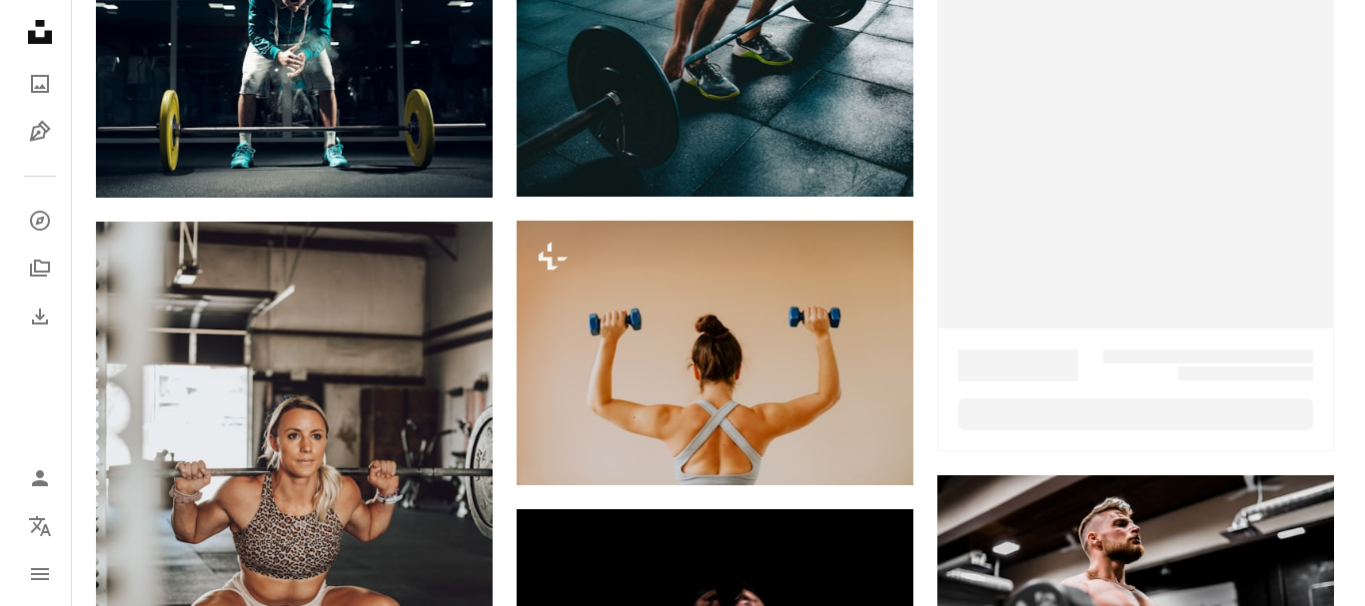
scroll to position [4795, 0]
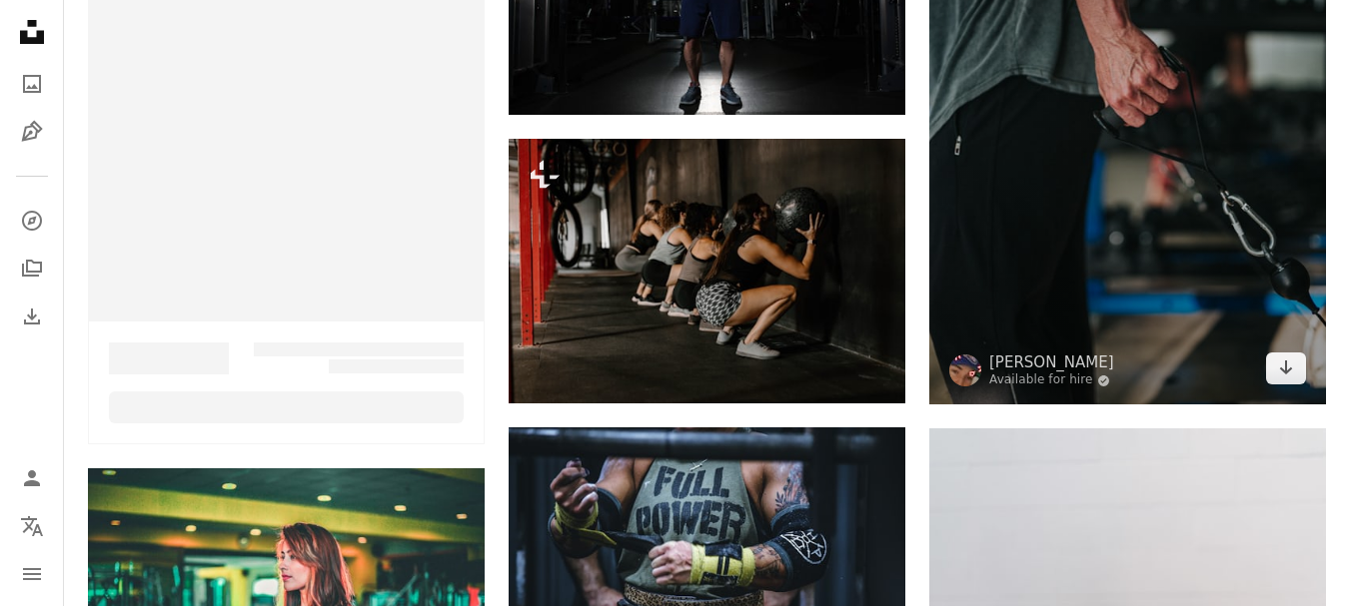
click at [1142, 233] on img at bounding box center [1127, 107] width 397 height 595
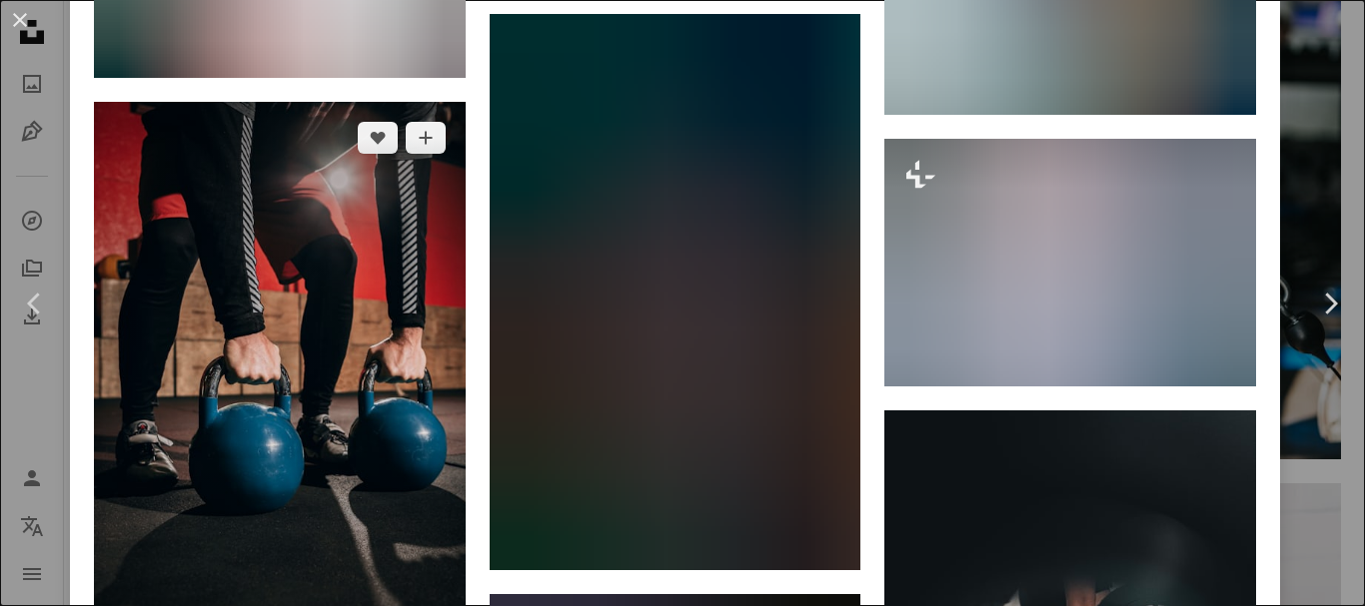
scroll to position [9150, 0]
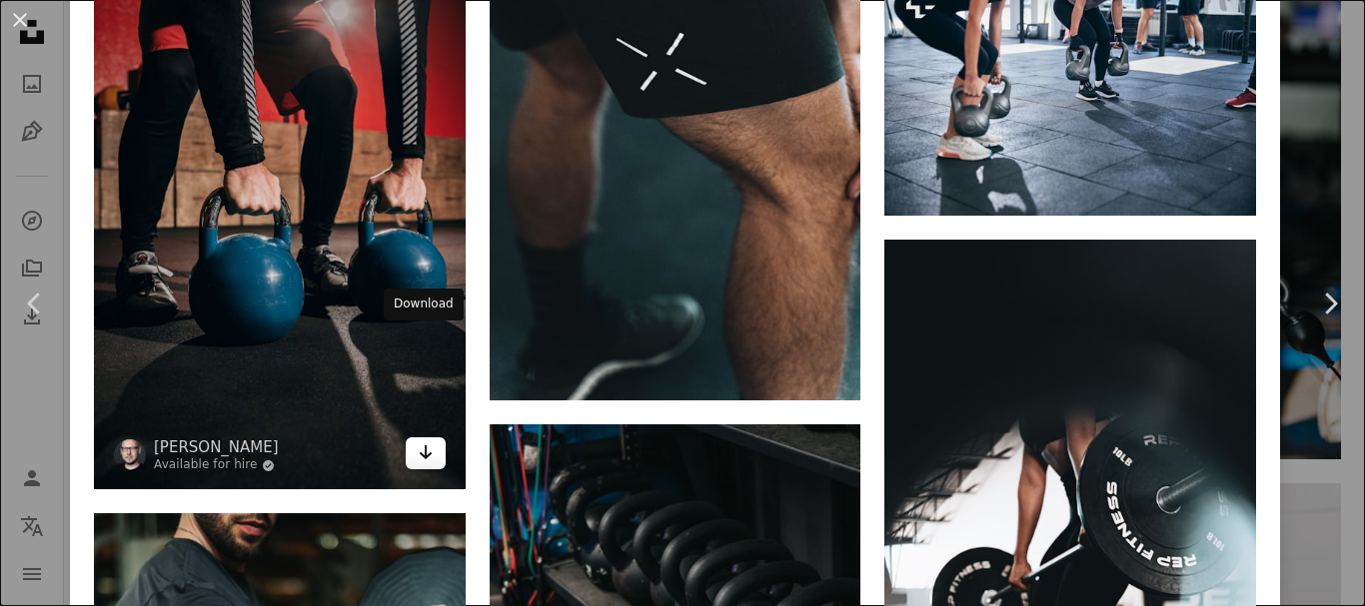
click at [418, 441] on icon "Arrow pointing down" at bounding box center [426, 453] width 16 height 24
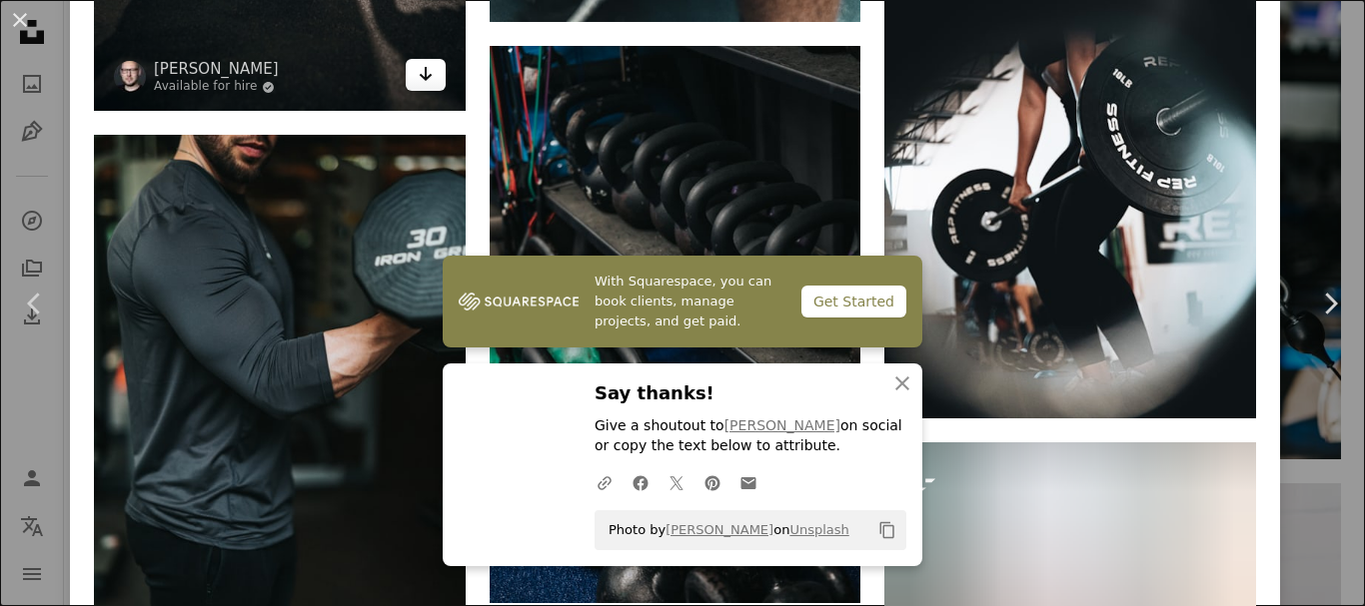
scroll to position [9549, 0]
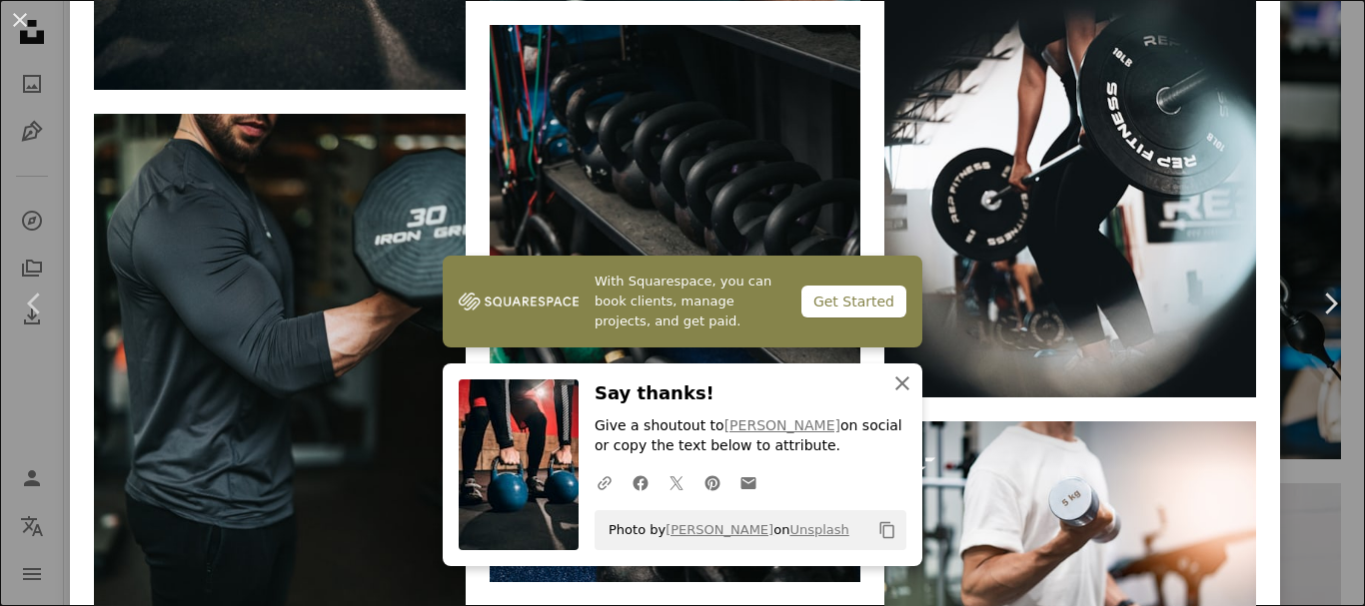
click at [895, 381] on icon "button" at bounding box center [902, 384] width 14 height 14
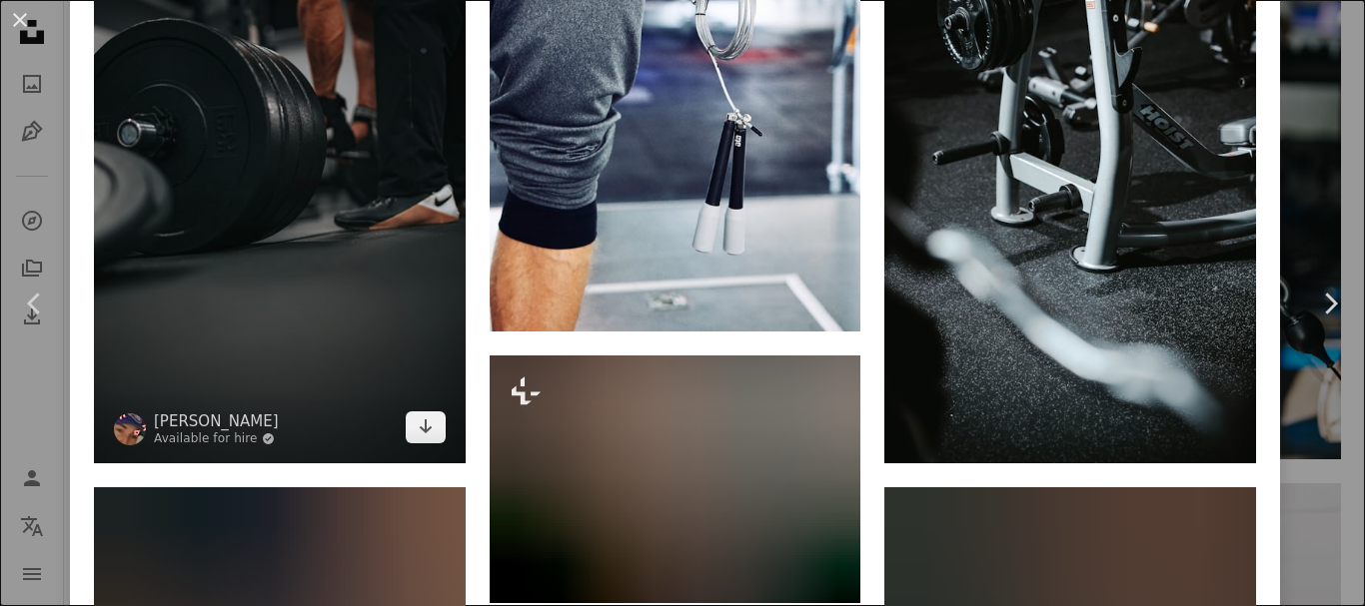
scroll to position [2117, 0]
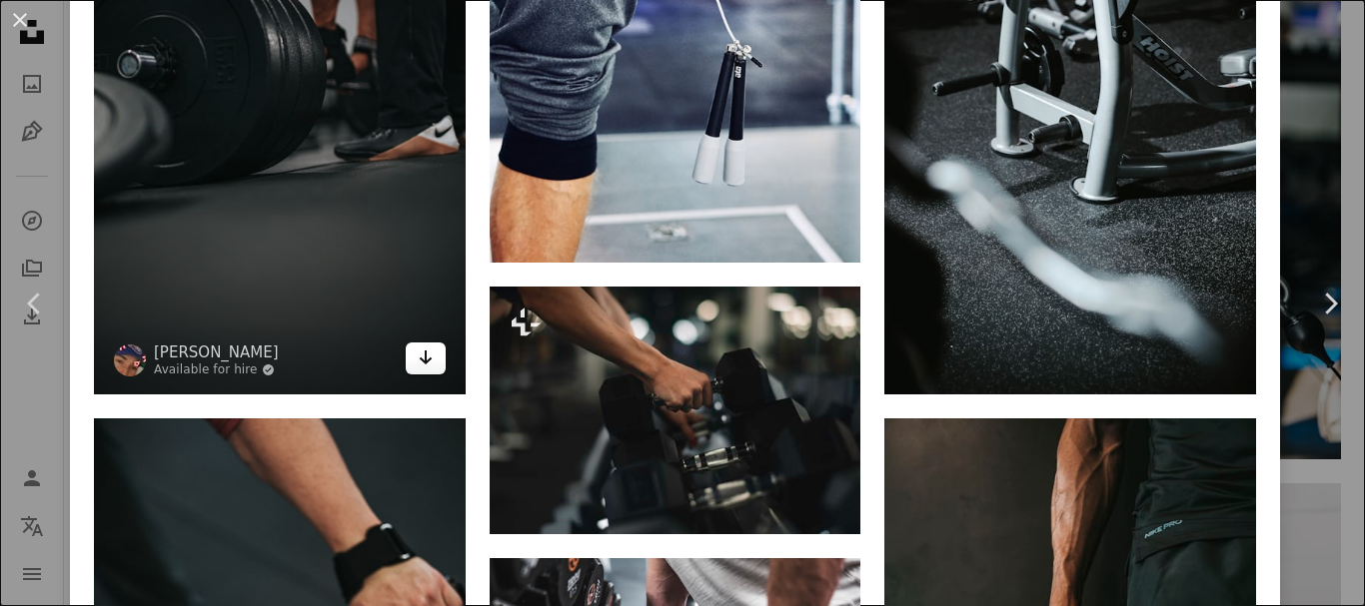
click at [418, 346] on icon "Arrow pointing down" at bounding box center [426, 358] width 16 height 24
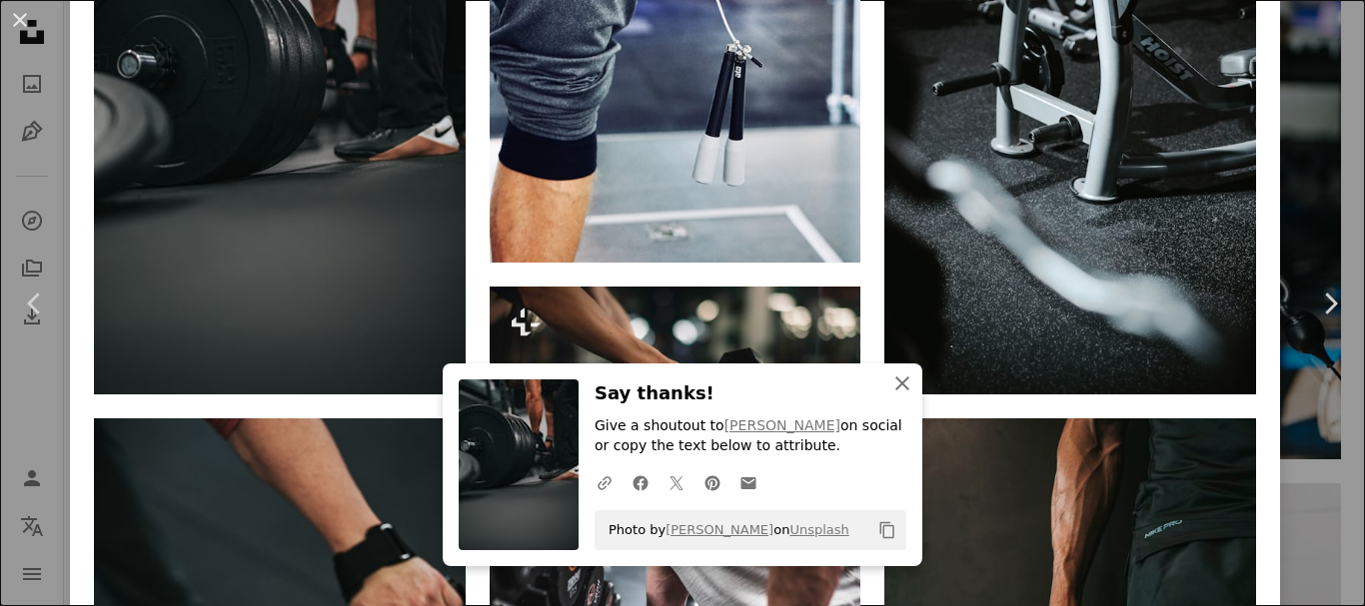
click at [901, 384] on icon "An X shape" at bounding box center [902, 384] width 24 height 24
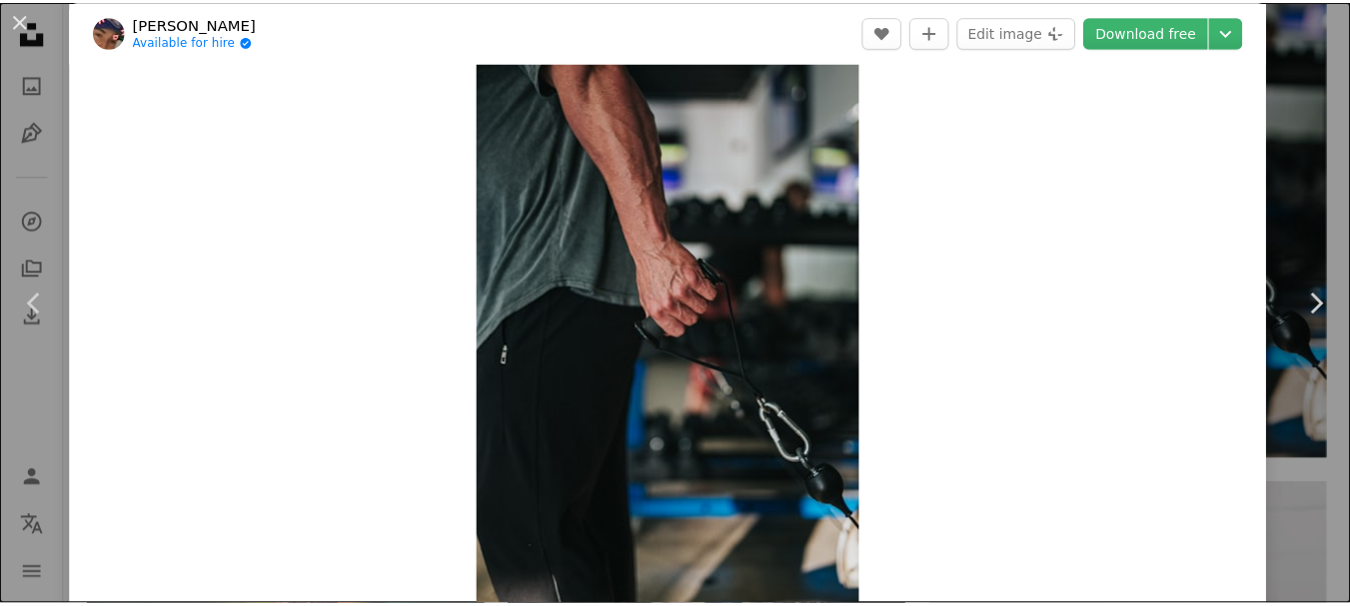
scroll to position [0, 0]
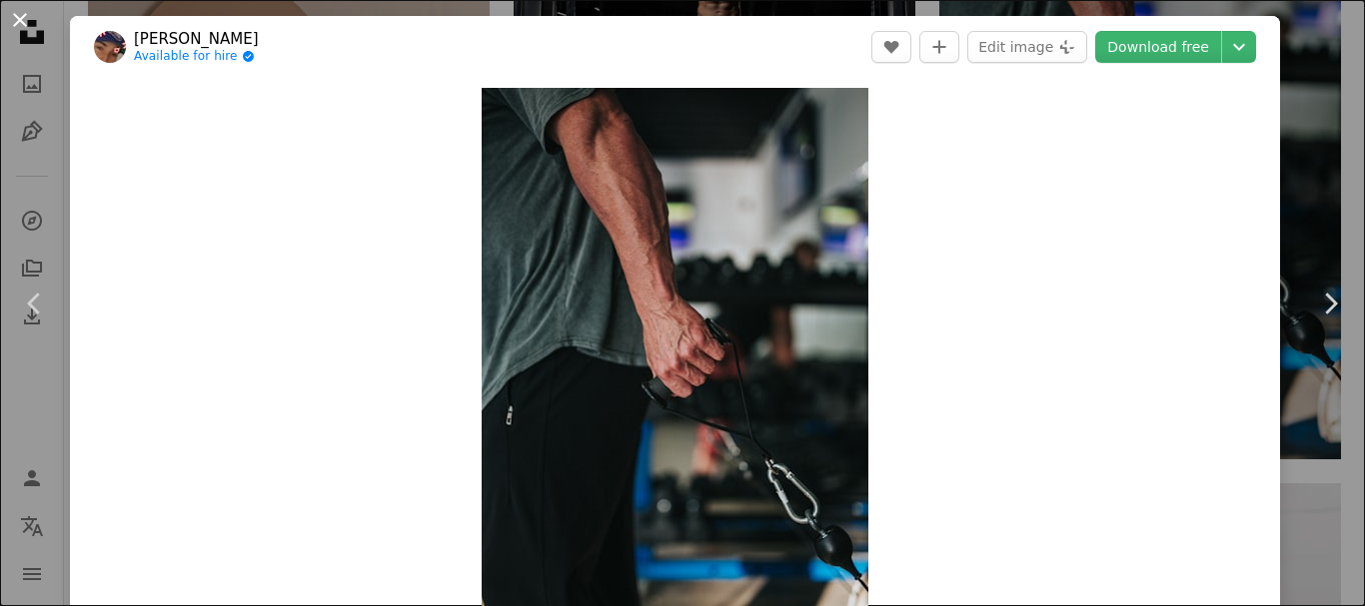
click at [13, 17] on button "An X shape" at bounding box center [20, 20] width 24 height 24
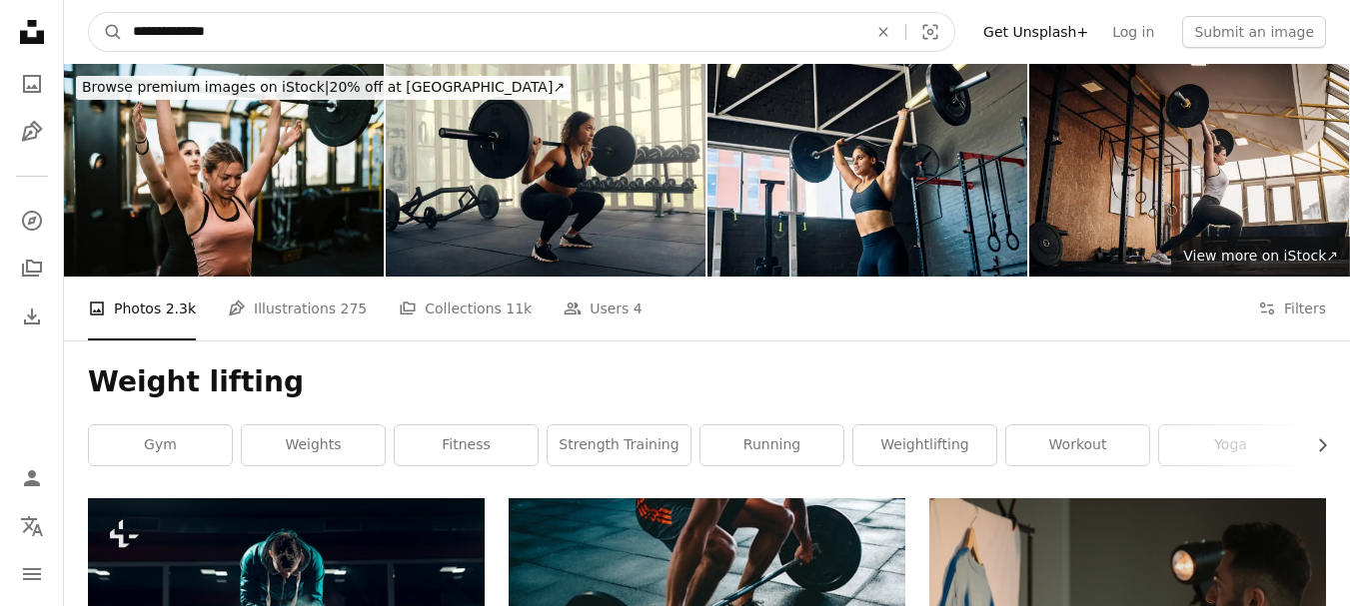
click at [317, 27] on input "**********" at bounding box center [492, 32] width 738 height 38
paste input "Find visuals sitewide"
type input "**********"
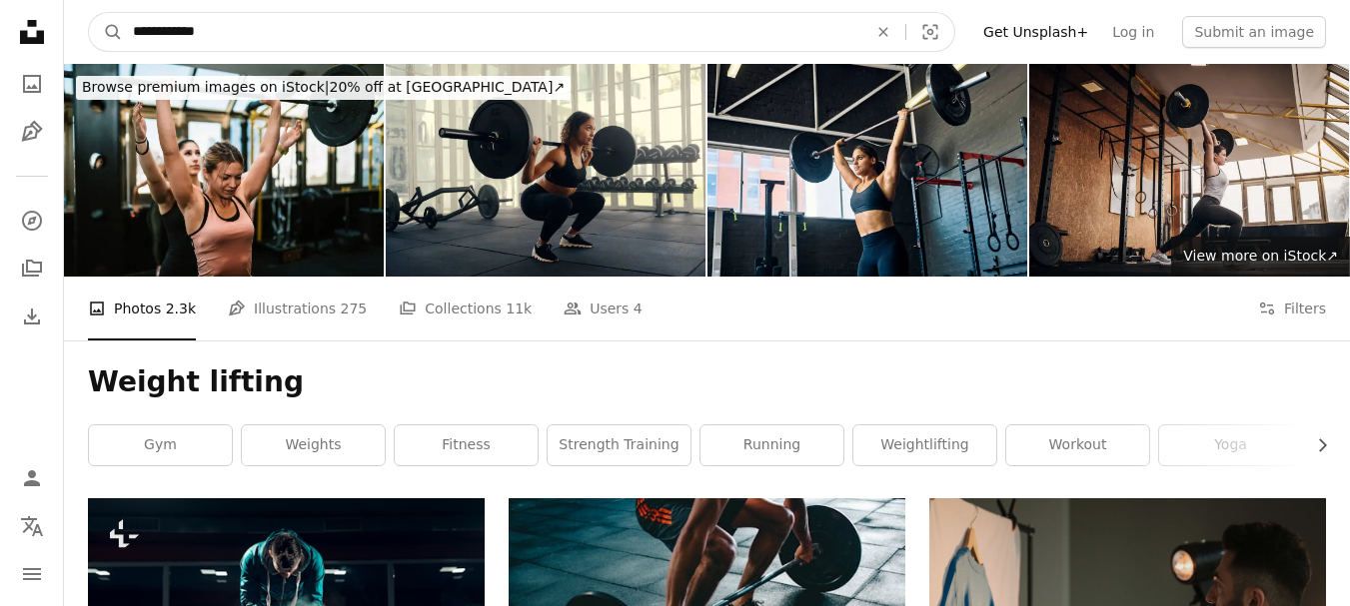
click at [89, 13] on button "A magnifying glass" at bounding box center [106, 32] width 34 height 38
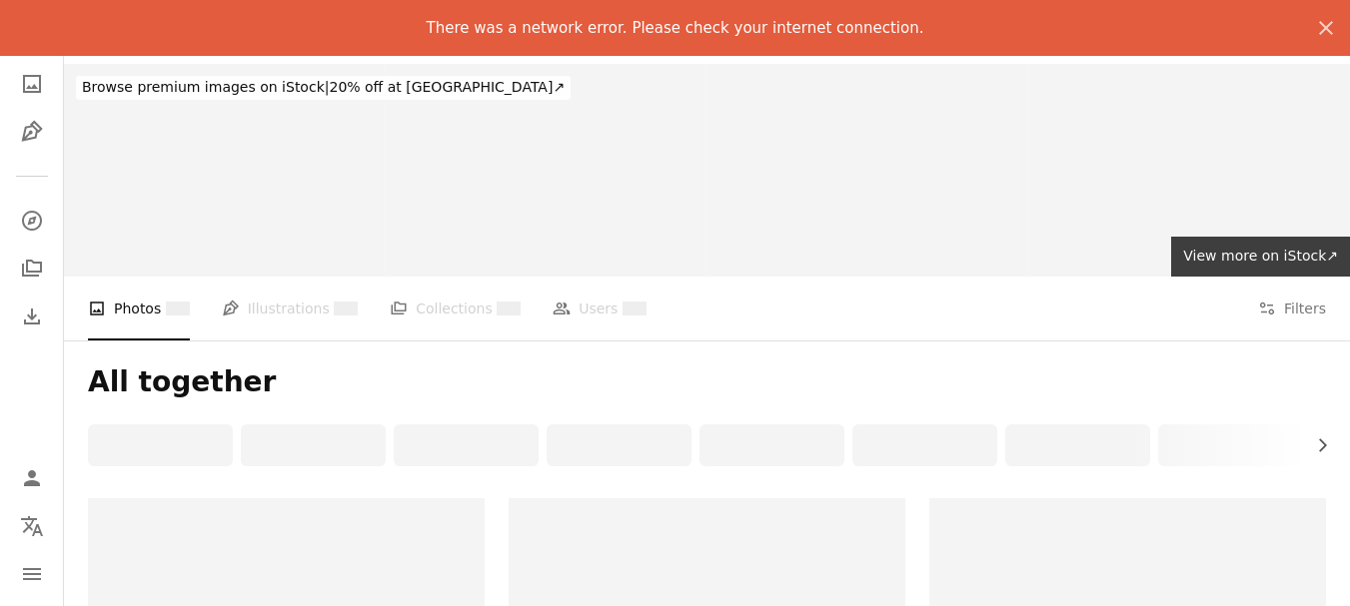
click at [1275, 145] on div at bounding box center [1189, 170] width 320 height 213
click at [1324, 27] on icon "button" at bounding box center [1326, 28] width 14 height 14
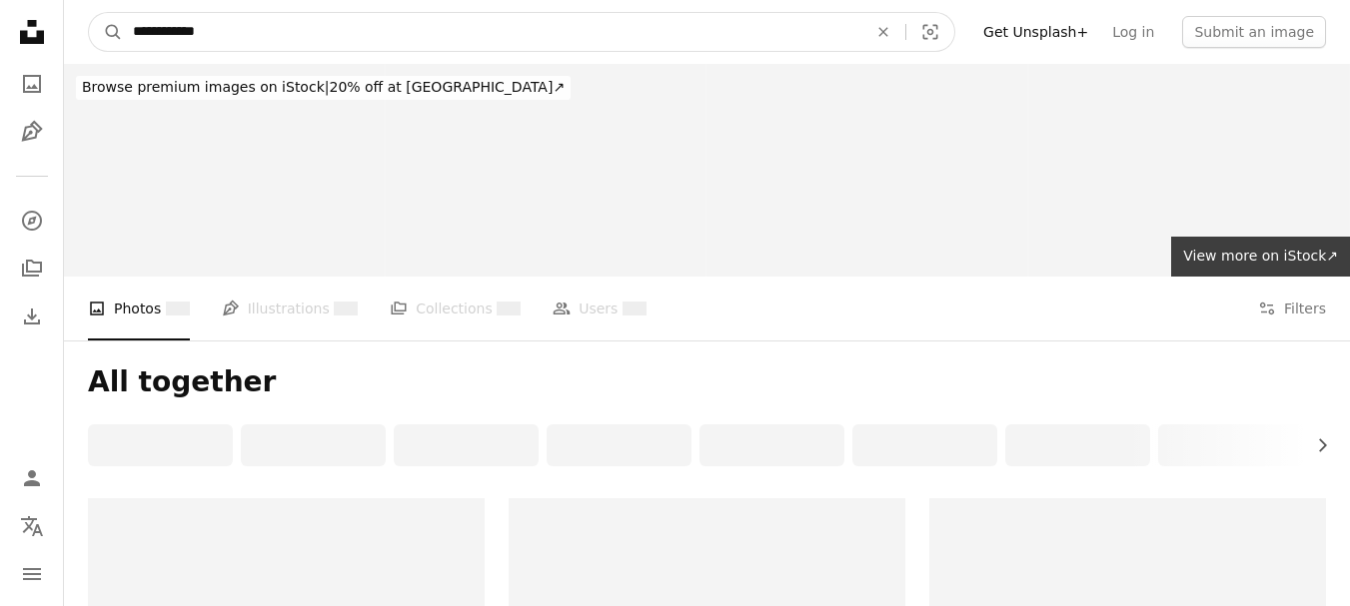
click at [254, 33] on input "**********" at bounding box center [492, 32] width 738 height 38
click at [89, 13] on button "A magnifying glass" at bounding box center [106, 32] width 34 height 38
click at [220, 34] on input "**********" at bounding box center [492, 32] width 738 height 38
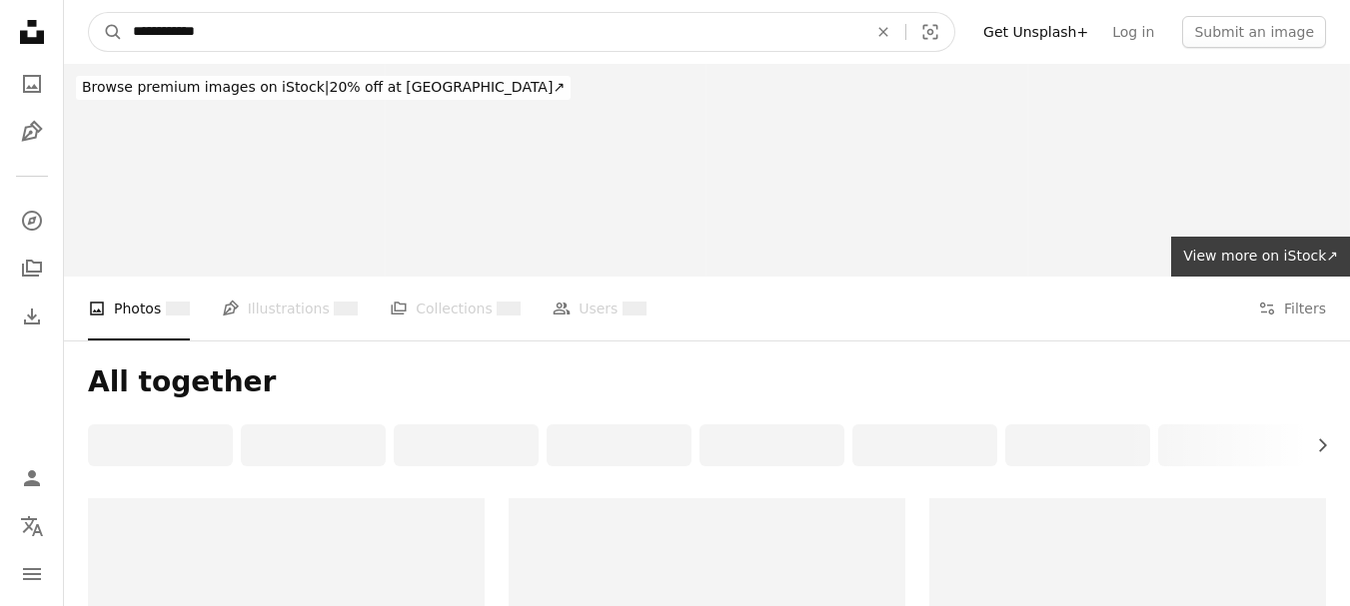
click at [89, 13] on button "A magnifying glass" at bounding box center [106, 32] width 34 height 38
click at [117, 30] on icon "Find visuals sitewide" at bounding box center [113, 32] width 15 height 15
